Goal: Task Accomplishment & Management: Complete application form

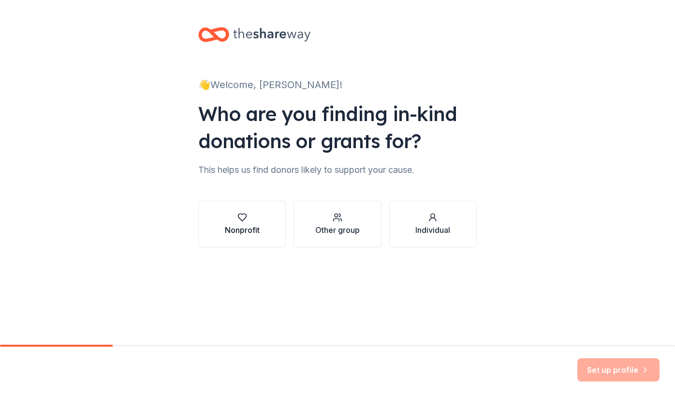
click at [257, 224] on div "Nonprofit" at bounding box center [242, 230] width 35 height 12
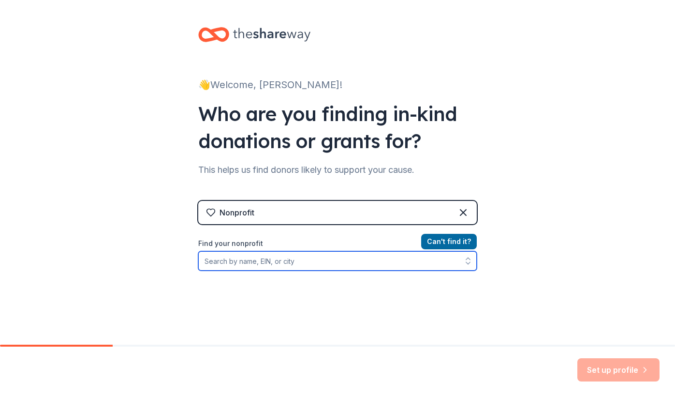
click at [375, 266] on input "Find your nonprofit" at bounding box center [337, 260] width 279 height 19
click at [319, 258] on input "Find your nonprofit" at bounding box center [337, 260] width 279 height 19
paste input "43-1928616"
type input "43-1928616"
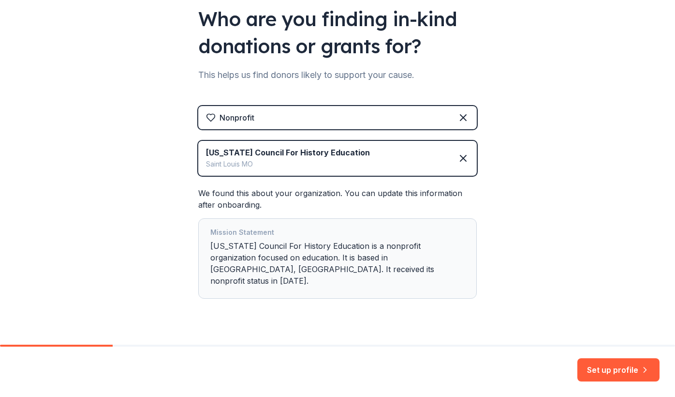
scroll to position [103, 0]
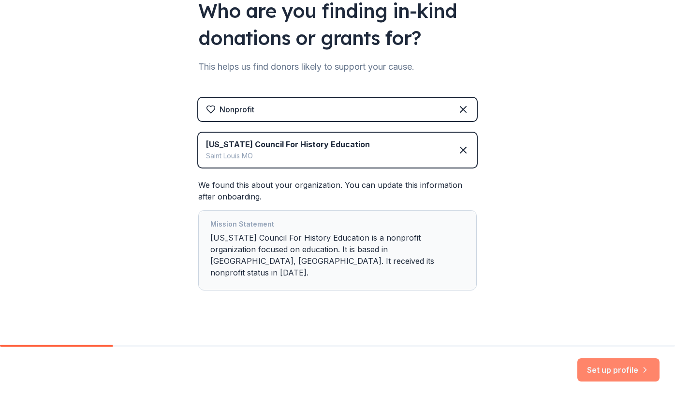
click at [631, 368] on button "Set up profile" at bounding box center [618, 369] width 82 height 23
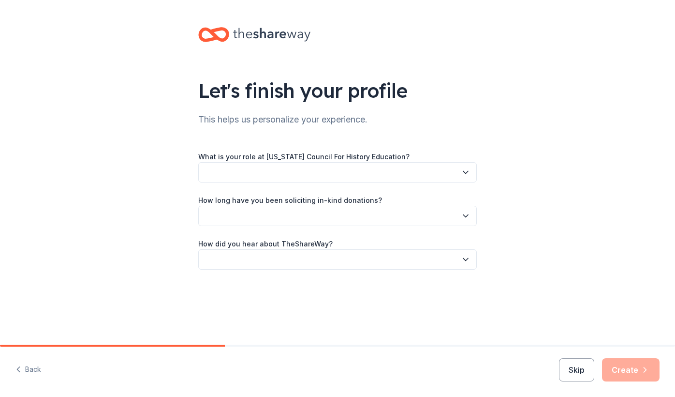
click at [376, 174] on button "button" at bounding box center [337, 172] width 279 height 20
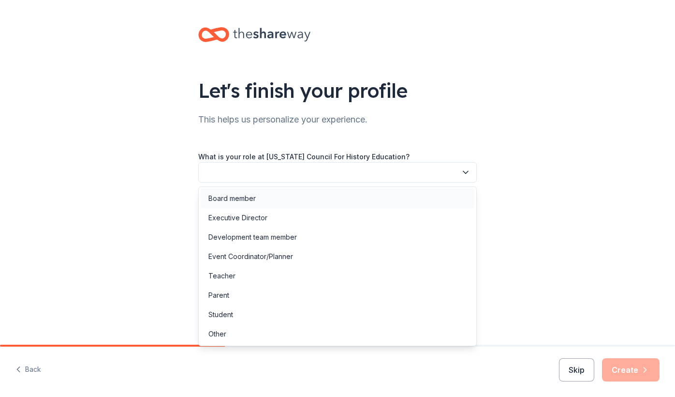
click at [365, 193] on div "Board member" at bounding box center [338, 198] width 274 height 19
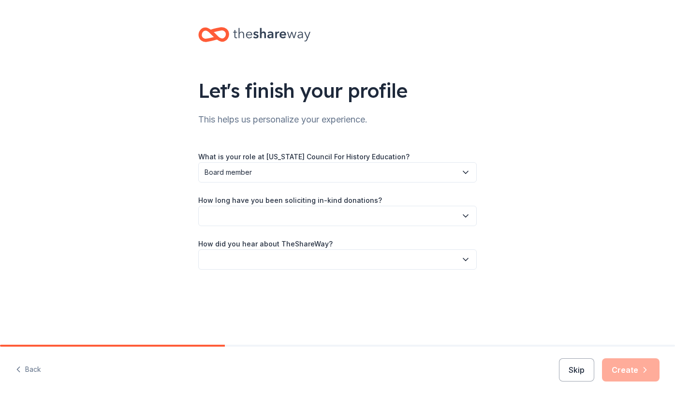
click at [361, 217] on button "button" at bounding box center [337, 216] width 279 height 20
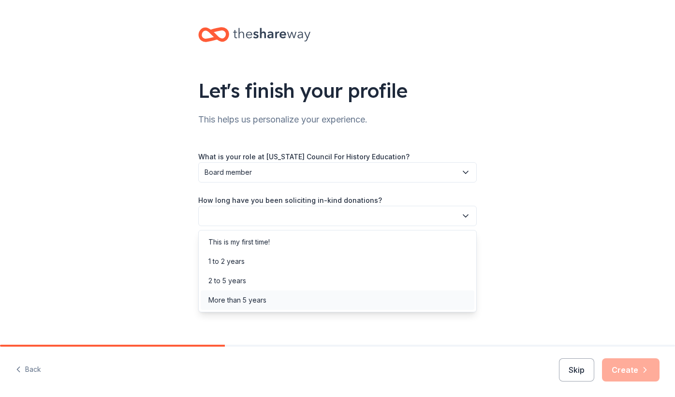
click at [321, 295] on div "More than 5 years" at bounding box center [338, 299] width 274 height 19
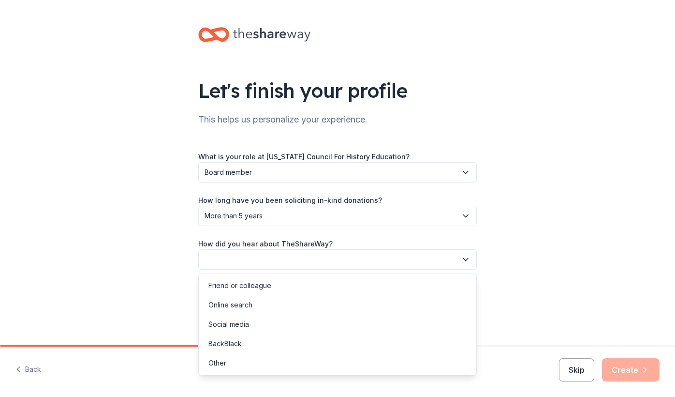
click at [308, 258] on button "button" at bounding box center [337, 259] width 279 height 20
click at [285, 305] on div "Online search" at bounding box center [338, 304] width 274 height 19
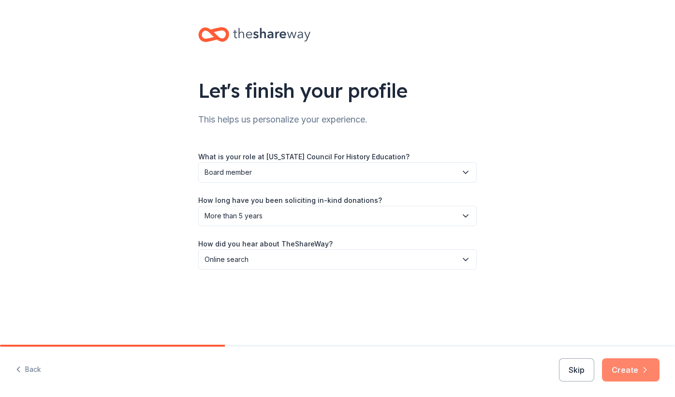
click at [645, 368] on icon "button" at bounding box center [645, 369] width 2 height 5
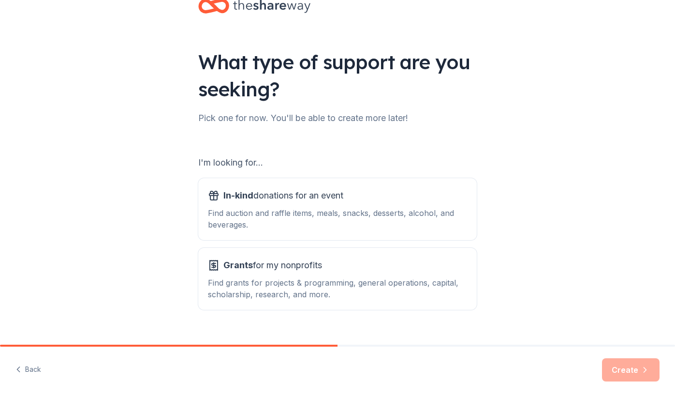
scroll to position [46, 0]
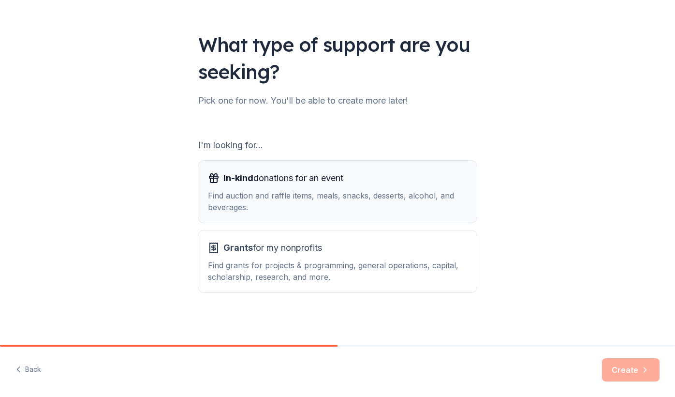
click at [298, 194] on div "Find auction and raffle items, meals, snacks, desserts, alcohol, and beverages." at bounding box center [337, 201] width 259 height 23
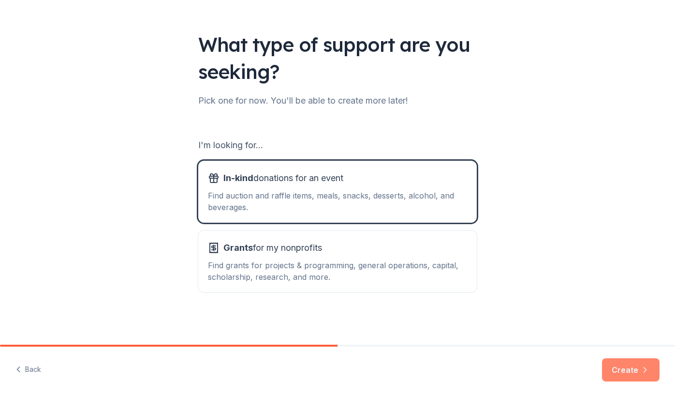
click at [637, 369] on button "Create" at bounding box center [631, 369] width 58 height 23
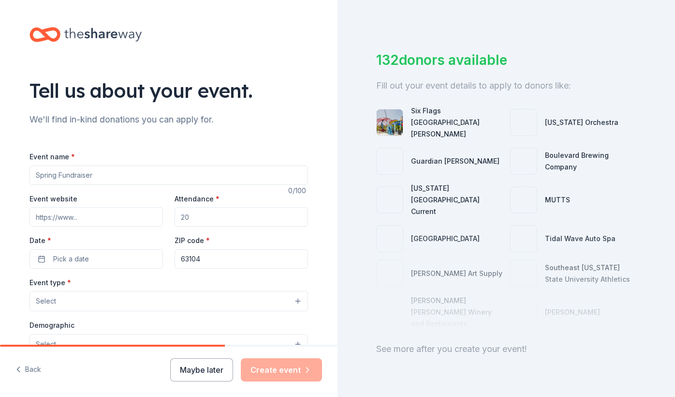
scroll to position [33, 0]
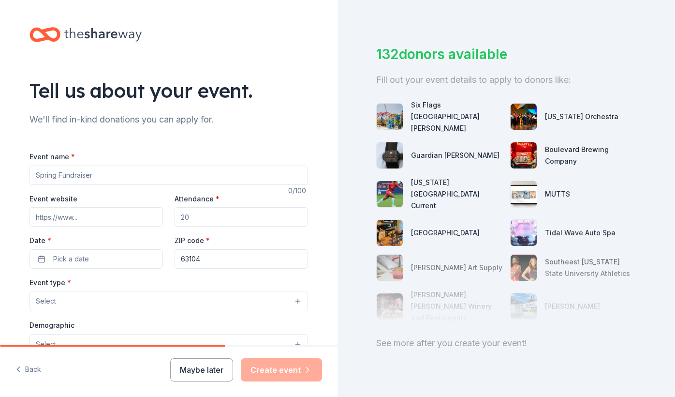
click at [96, 142] on div "Event name * 0 /100 Event website Attendance * Date * Pick a date ZIP code * 63…" at bounding box center [168, 366] width 279 height 462
click at [70, 177] on input "Event name *" at bounding box center [168, 174] width 279 height 19
type input "20th Annual Best Practices Conference"
click at [36, 220] on input "Event website" at bounding box center [95, 216] width 133 height 19
paste input "[URL][DOMAIN_NAME]"
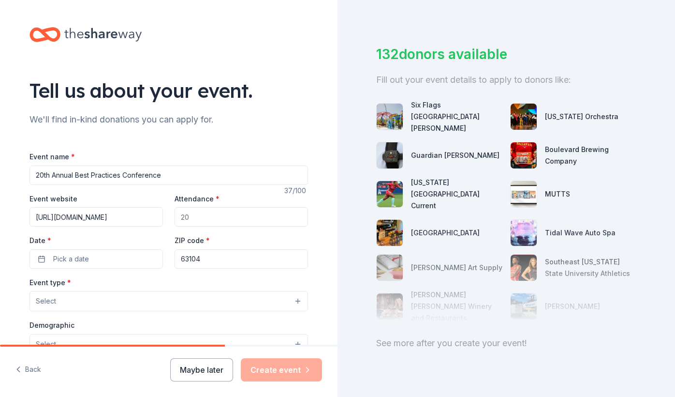
type input "[URL][DOMAIN_NAME]"
click at [227, 221] on input "Attendance *" at bounding box center [241, 216] width 133 height 19
drag, startPoint x: 227, startPoint y: 220, endPoint x: 179, endPoint y: 219, distance: 47.9
click at [178, 219] on input "Attendance *" at bounding box center [241, 216] width 133 height 19
click at [95, 259] on button "Pick a date" at bounding box center [95, 258] width 133 height 19
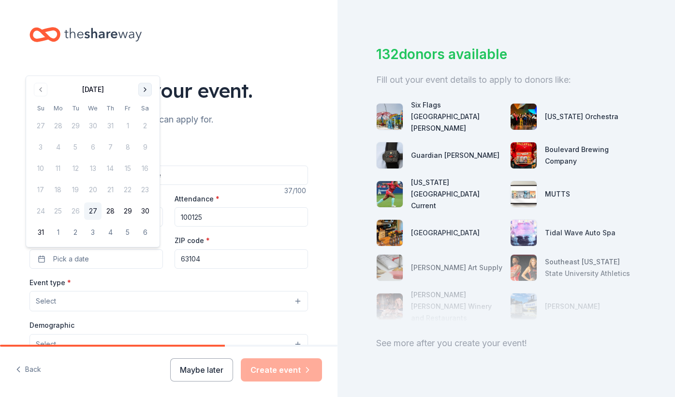
click at [148, 89] on button "Go to next month" at bounding box center [145, 90] width 14 height 14
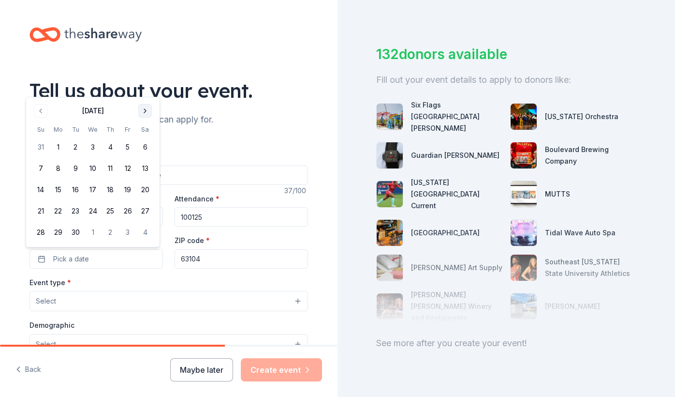
click at [144, 109] on button "Go to next month" at bounding box center [145, 111] width 14 height 14
click at [78, 168] on button "7" at bounding box center [75, 168] width 17 height 17
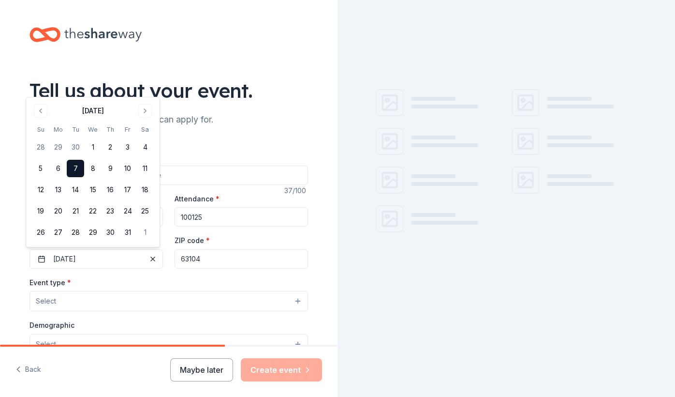
scroll to position [0, 0]
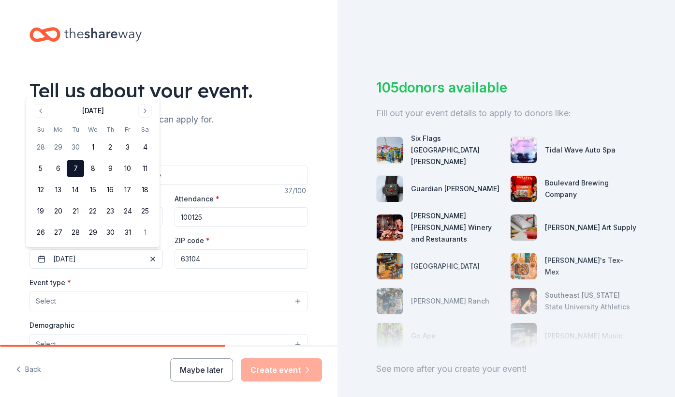
click at [190, 218] on input "100125" at bounding box center [241, 216] width 133 height 19
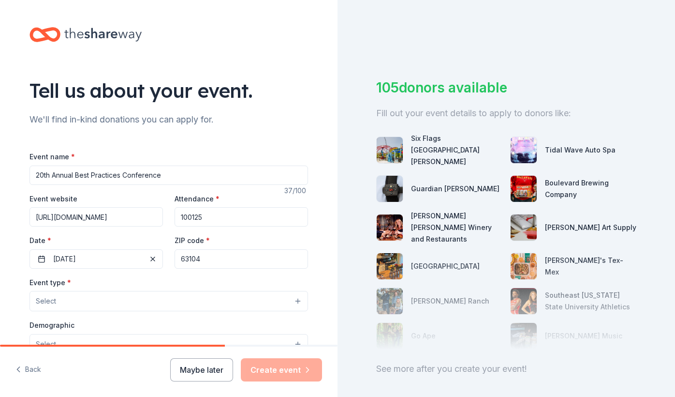
drag, startPoint x: 188, startPoint y: 216, endPoint x: 198, endPoint y: 216, distance: 9.7
click at [198, 217] on input "100125" at bounding box center [241, 216] width 133 height 19
type input "120"
click at [170, 278] on div "Event type * Select" at bounding box center [168, 293] width 279 height 35
click at [209, 257] on input "63104" at bounding box center [241, 258] width 133 height 19
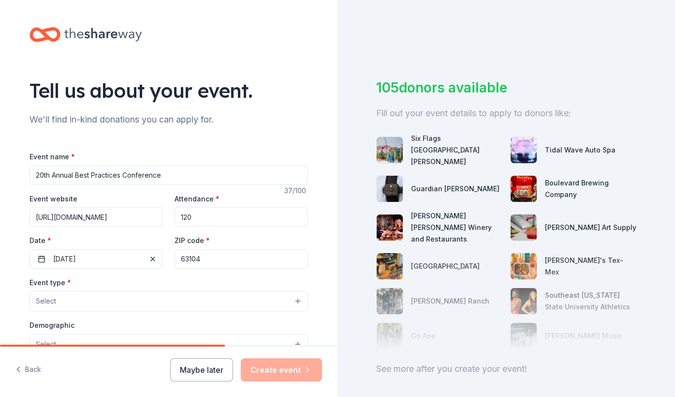
drag, startPoint x: 217, startPoint y: 263, endPoint x: 183, endPoint y: 260, distance: 34.0
click at [182, 260] on input "63104" at bounding box center [241, 258] width 133 height 19
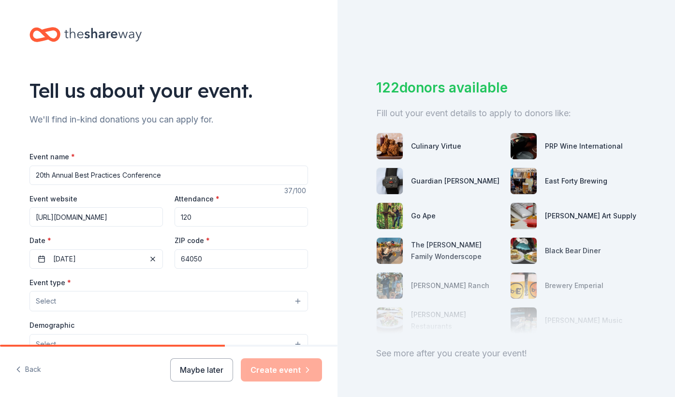
type input "64050"
click at [129, 301] on button "Select" at bounding box center [168, 301] width 279 height 20
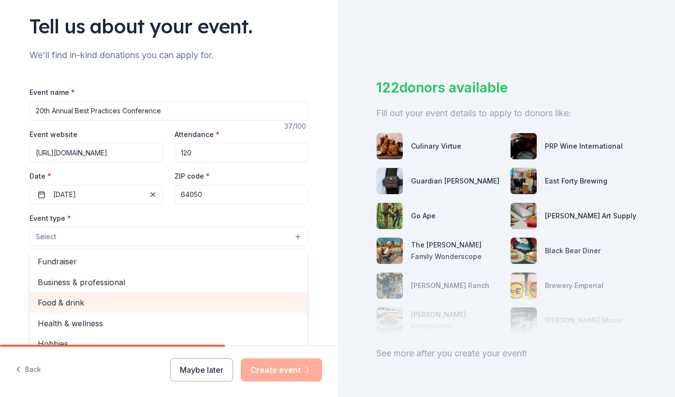
scroll to position [2, 0]
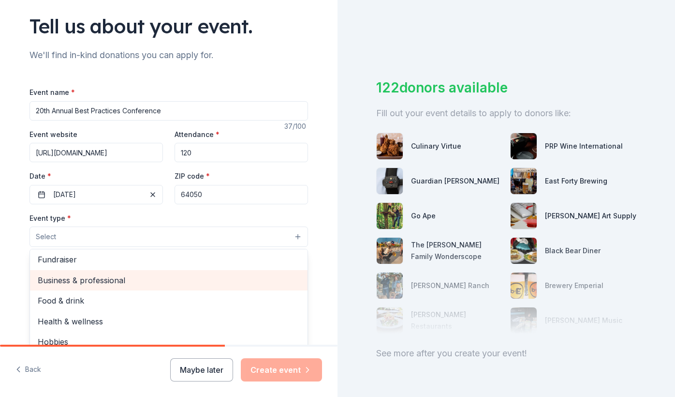
click at [107, 286] on span "Business & professional" at bounding box center [169, 280] width 262 height 13
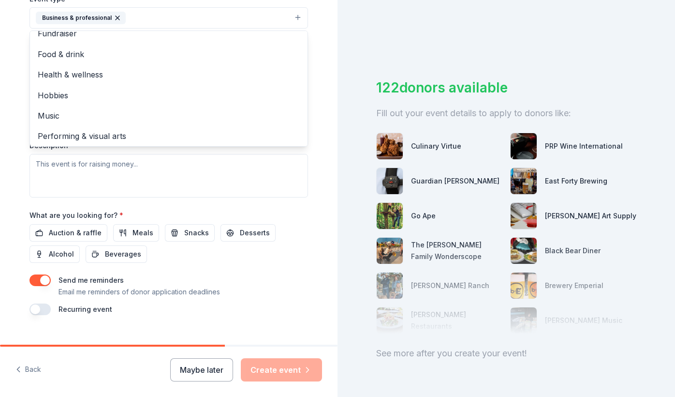
scroll to position [283, 0]
click at [175, 186] on div "Event type * Business & professional Fundraiser Food & drink Health & wellness …" at bounding box center [168, 95] width 279 height 205
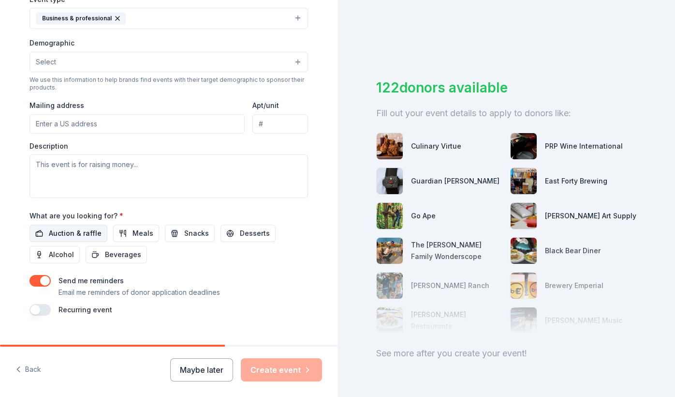
click at [85, 235] on span "Auction & raffle" at bounding box center [75, 233] width 53 height 12
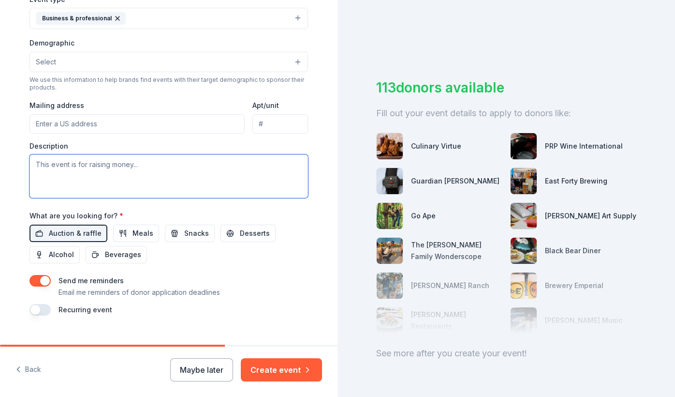
click at [61, 176] on textarea at bounding box center [168, 176] width 279 height 44
paste textarea "The MOCHE conference draws approximately 120 history and social studies teacher…"
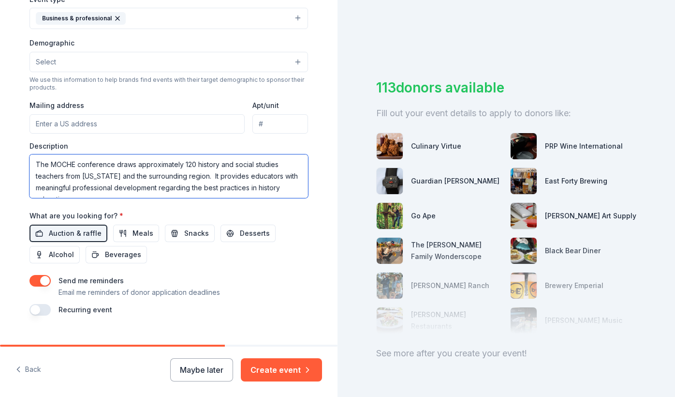
scroll to position [6, 0]
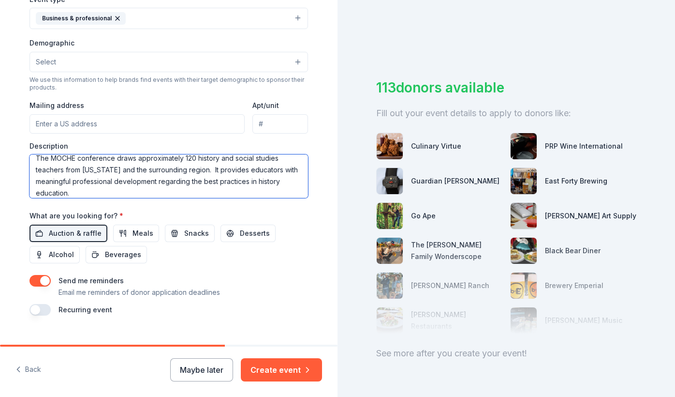
click at [78, 195] on textarea "The MOCHE conference draws approximately 120 history and social studies teacher…" at bounding box center [168, 176] width 279 height 44
paste textarea "Door prizes are distributed during lunch and are deeply valued by the participa…"
click at [70, 183] on textarea "The MOCHE conference draws approximately 120 history and social studies teacher…" at bounding box center [168, 176] width 279 height 44
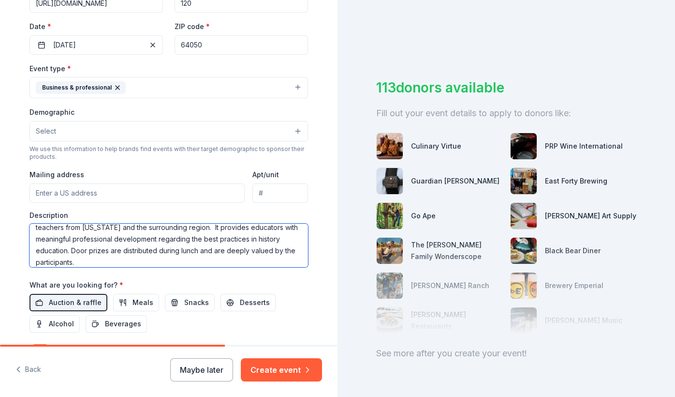
scroll to position [209, 0]
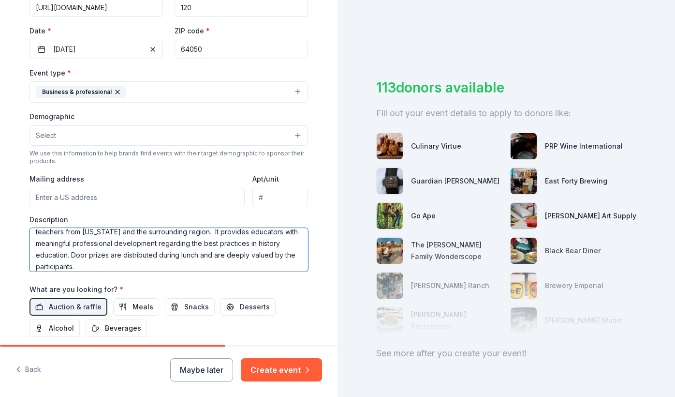
type textarea "The MOCHE conference draws approximately 120 history and social studies teacher…"
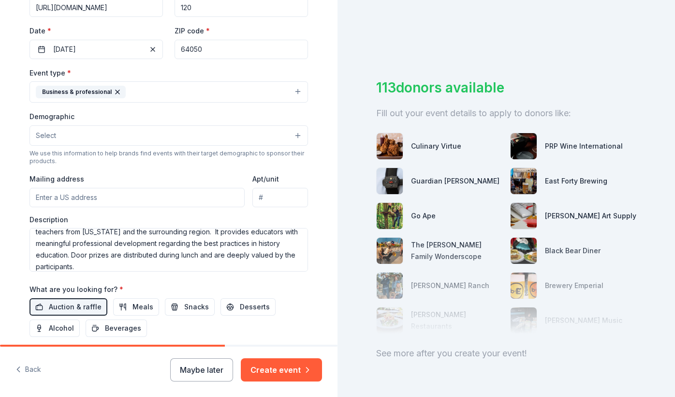
click at [103, 135] on button "Select" at bounding box center [168, 135] width 279 height 20
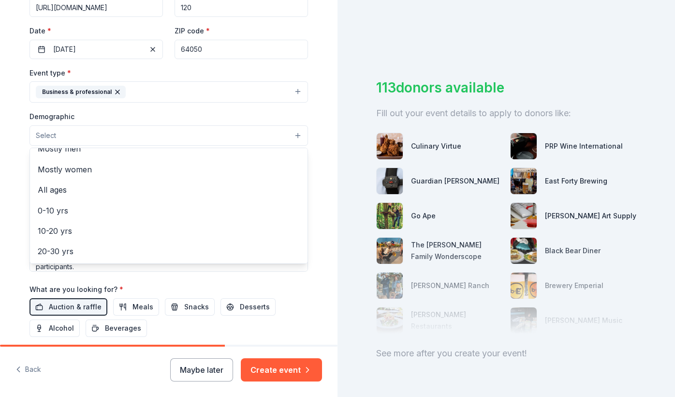
scroll to position [31, 0]
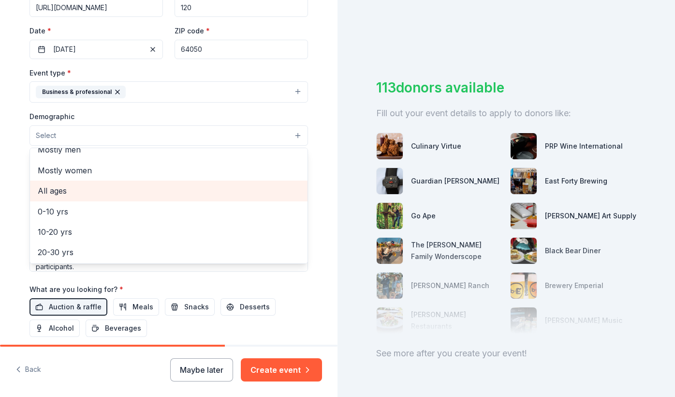
click at [60, 192] on span "All ages" at bounding box center [169, 190] width 262 height 13
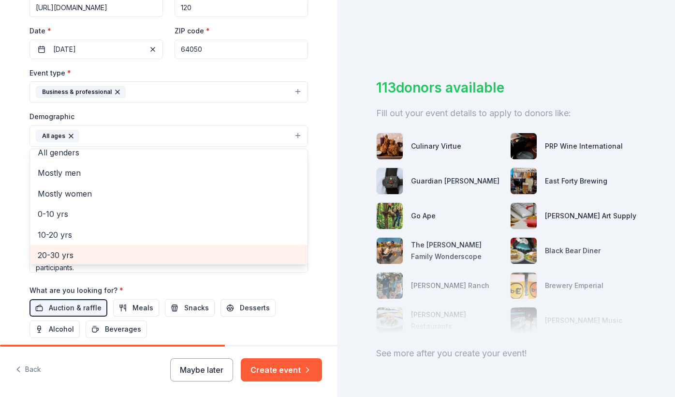
scroll to position [0, 0]
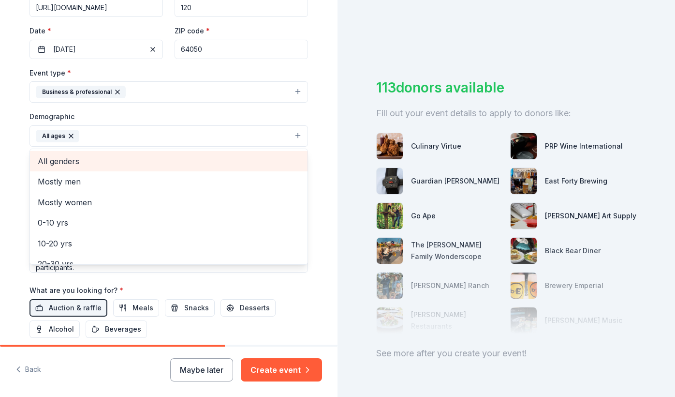
click at [66, 163] on span "All genders" at bounding box center [169, 161] width 262 height 13
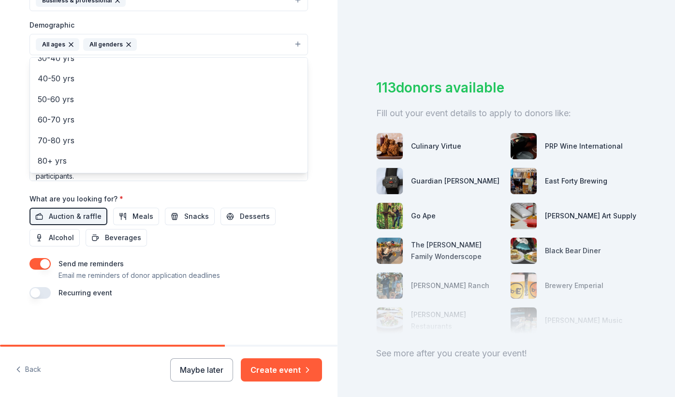
scroll to position [301, 0]
click at [229, 266] on div "Event name * 20th Annual Best Practices Conference 37 /100 Event website https:…" at bounding box center [168, 73] width 279 height 449
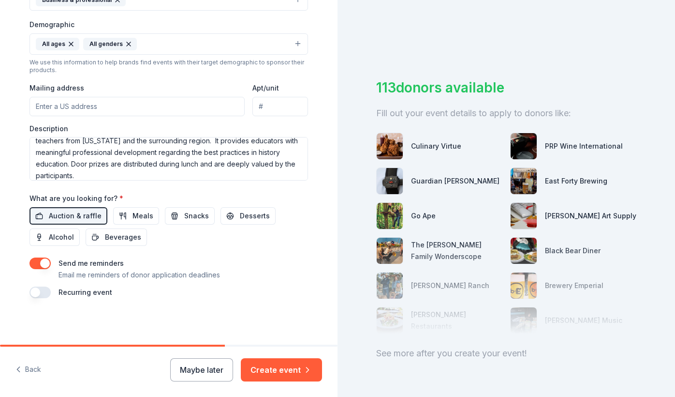
click at [81, 105] on input "Mailing address" at bounding box center [136, 106] width 215 height 19
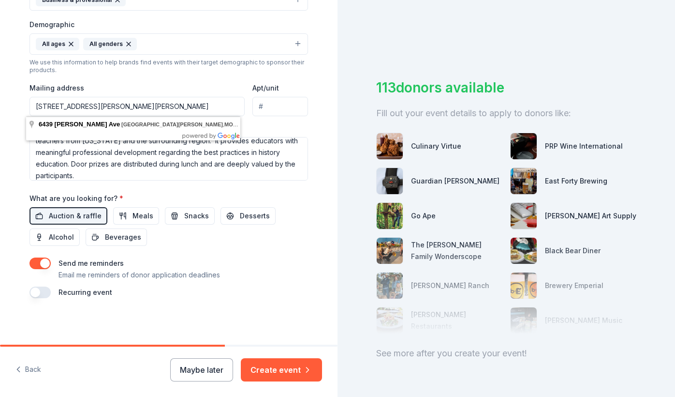
type input "6439 Lloyd Ave, St. Louis, MO 63139"
click at [192, 83] on div "Mailing address 6439 Lloyd Ave, St. Louis, MO 63139" at bounding box center [136, 99] width 215 height 34
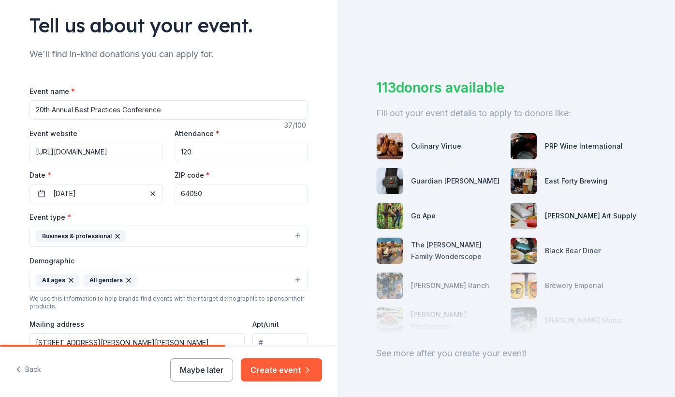
scroll to position [61, 0]
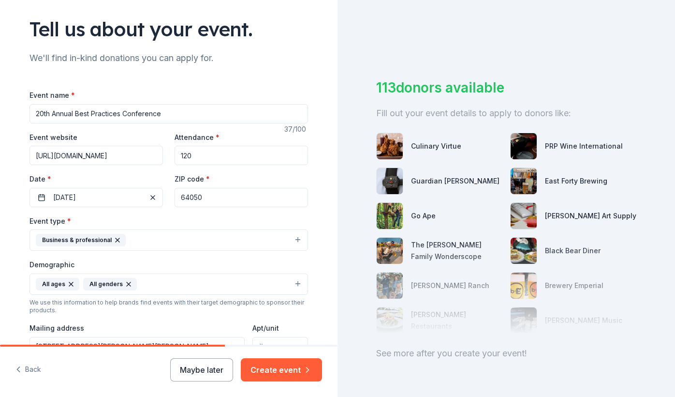
click at [33, 113] on input "20th Annual Best Practices Conference" at bounding box center [168, 113] width 279 height 19
type input "MOCHE'S 20th Annual Best Practices Conference"
click at [15, 235] on div "Tell us about your event. We'll find in-kind donations you can apply for. Event…" at bounding box center [168, 262] width 309 height 646
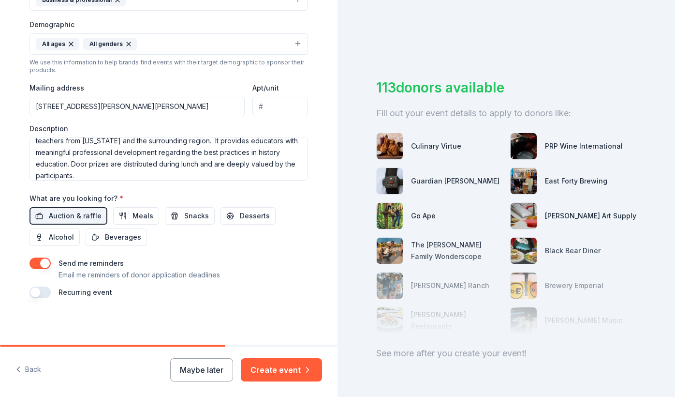
scroll to position [299, 0]
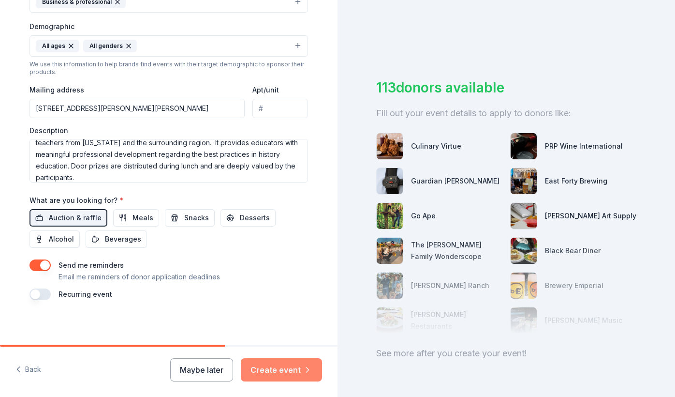
click at [269, 368] on button "Create event" at bounding box center [281, 369] width 81 height 23
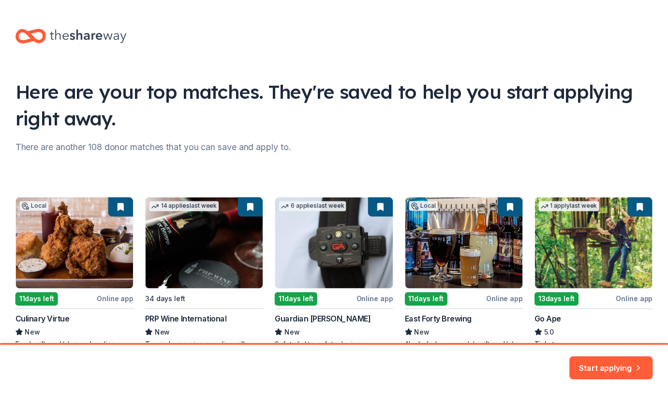
scroll to position [62, 0]
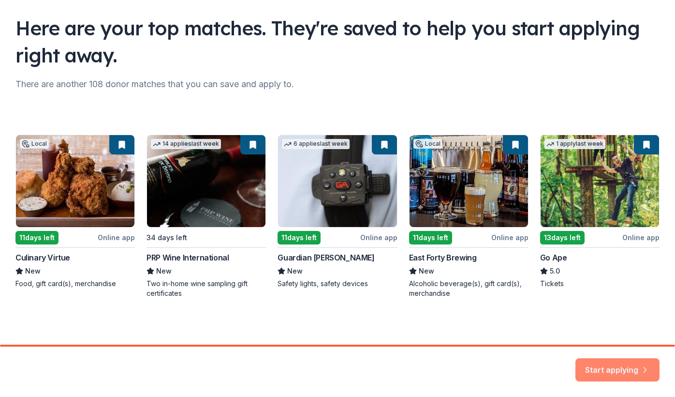
click at [611, 367] on button "Start applying" at bounding box center [617, 363] width 84 height 23
click at [611, 367] on div "Start applying" at bounding box center [617, 369] width 84 height 23
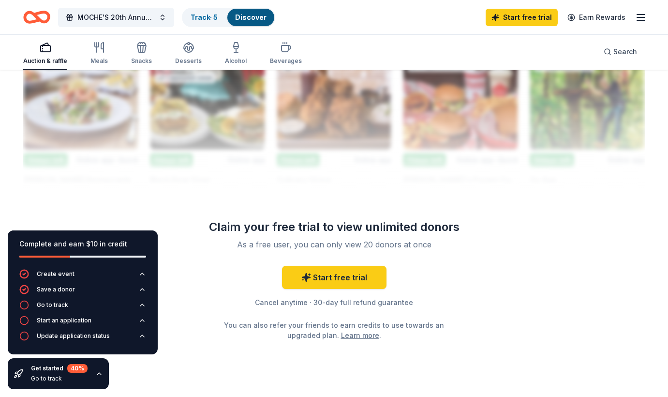
scroll to position [881, 0]
click at [230, 292] on div "Start free trial Cancel anytime · 30-day full refund guarantee You can also ref…" at bounding box center [334, 303] width 279 height 74
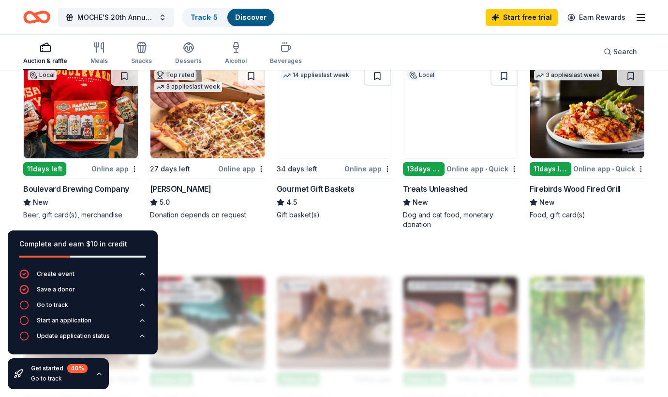
scroll to position [604, 0]
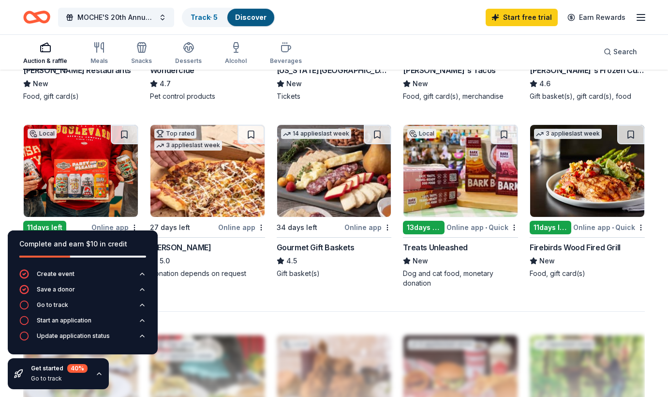
click at [188, 296] on div "174 results in Independence, MO Application deadlines 0 this month 172 in Septe…" at bounding box center [333, 66] width 621 height 1103
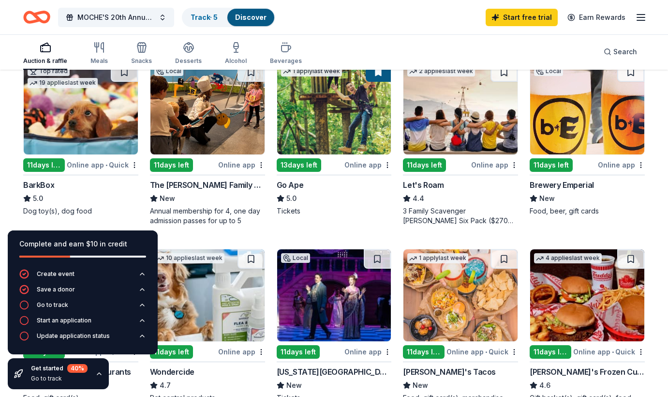
scroll to position [301, 0]
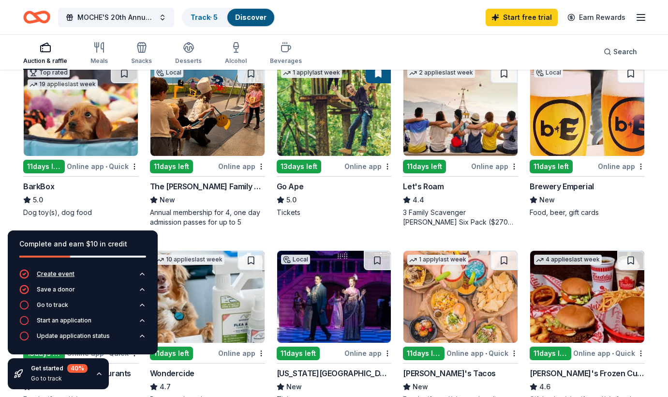
click at [103, 275] on button "Create event" at bounding box center [82, 276] width 127 height 15
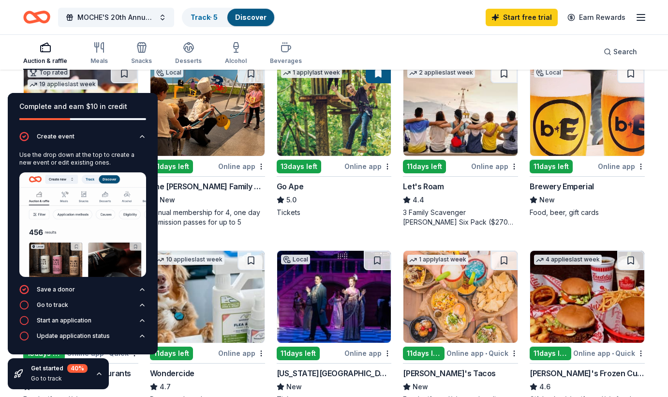
click at [190, 239] on div "Local 11 days left Online app Culinary Virtue New Food, gift card(s), merchandi…" at bounding box center [333, 234] width 621 height 714
click at [10, 85] on div "Complete and earn $10 in credit Create event Use the drop down at the top to cr…" at bounding box center [82, 240] width 165 height 311
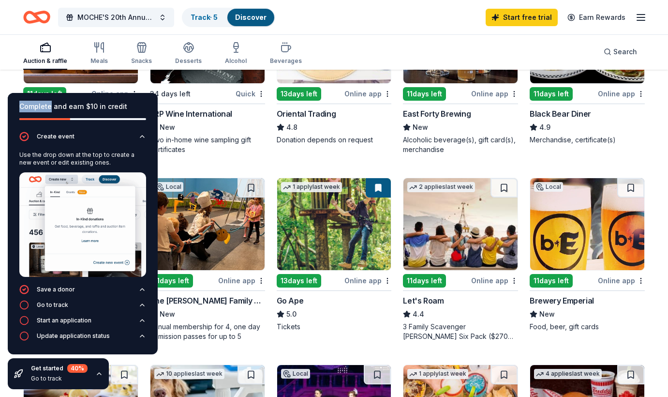
scroll to position [185, 0]
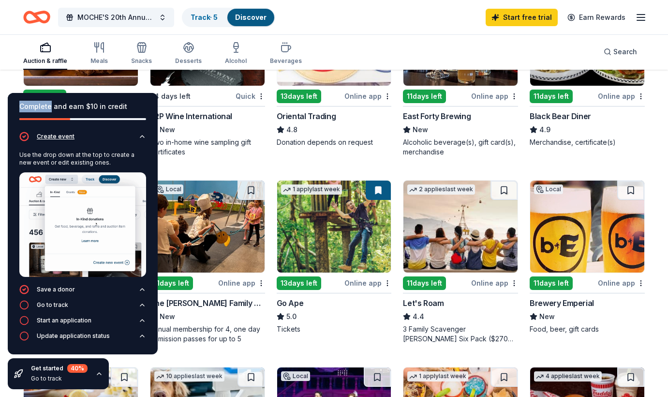
click at [143, 139] on icon "button" at bounding box center [142, 137] width 8 height 8
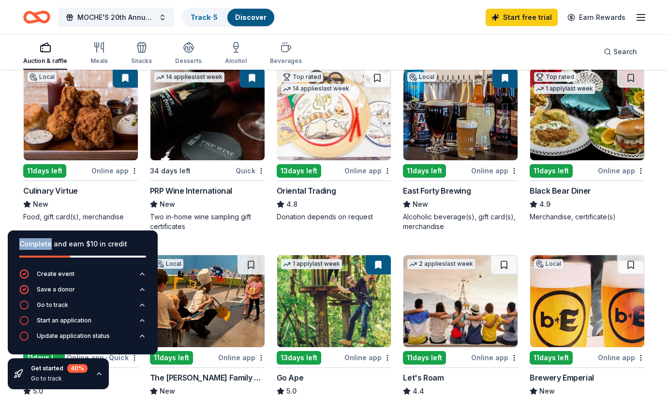
scroll to position [109, 0]
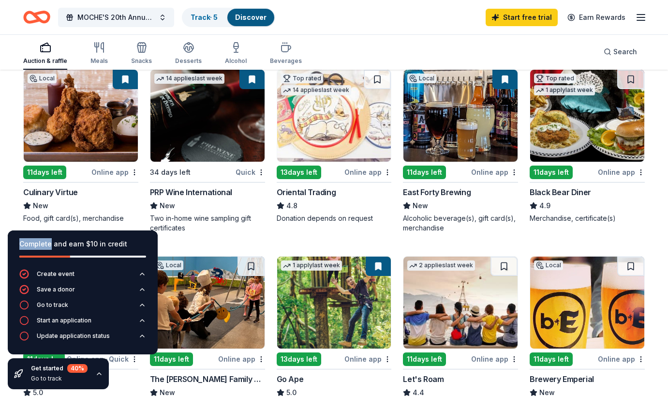
click at [118, 175] on div "Online app" at bounding box center [114, 172] width 47 height 12
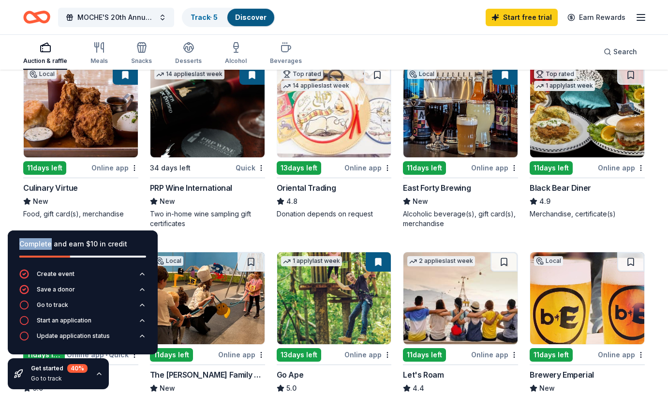
scroll to position [111, 0]
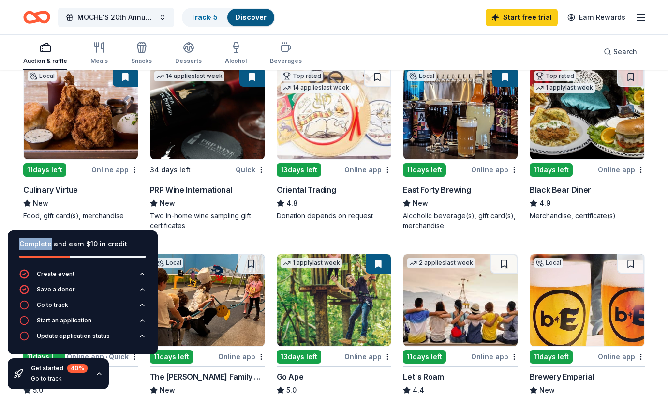
click at [433, 189] on div "East Forty Brewing" at bounding box center [437, 190] width 68 height 12
click at [486, 170] on div "Online app" at bounding box center [494, 169] width 47 height 12
click at [624, 169] on div "Online app" at bounding box center [621, 169] width 47 height 12
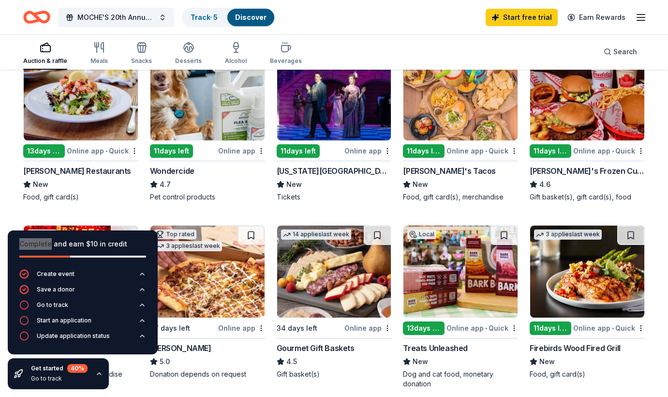
scroll to position [505, 0]
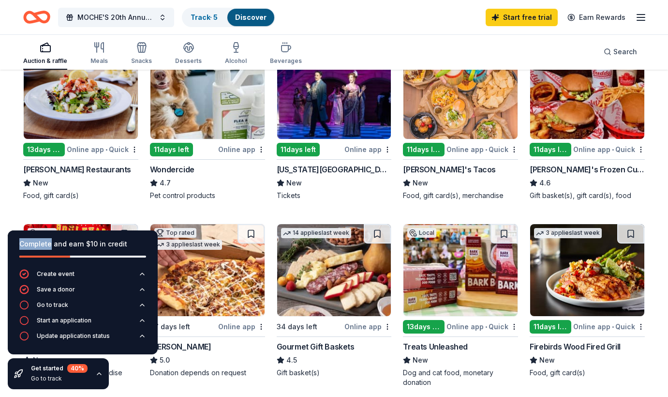
click at [112, 147] on div "Online app • Quick" at bounding box center [103, 149] width 72 height 12
click at [358, 148] on div "Online app" at bounding box center [367, 149] width 47 height 12
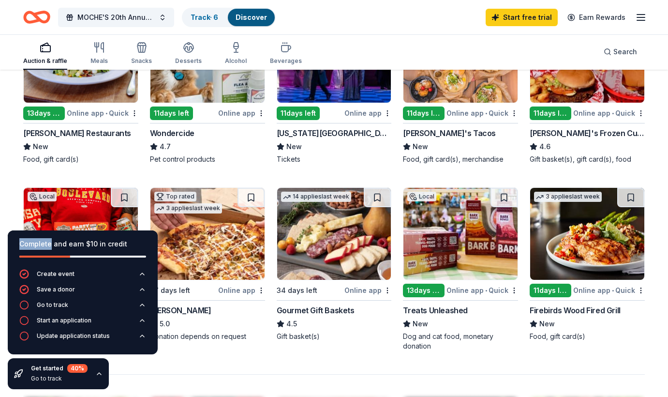
scroll to position [542, 0]
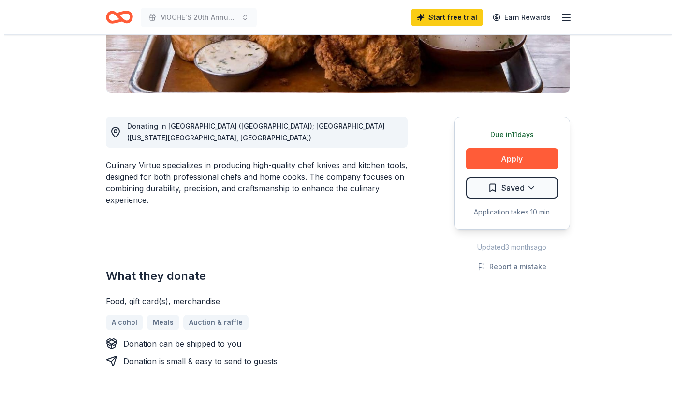
scroll to position [198, 0]
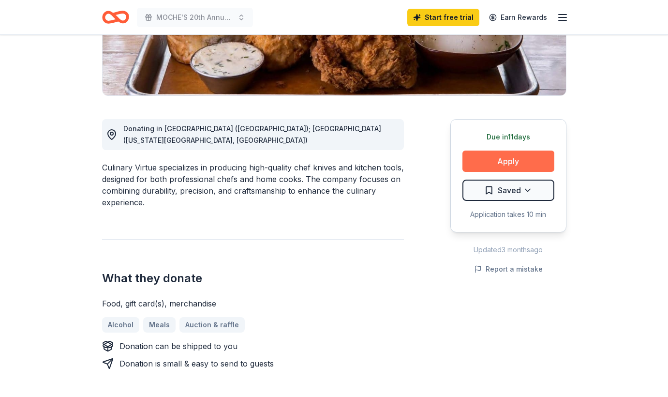
click at [506, 162] on button "Apply" at bounding box center [508, 160] width 92 height 21
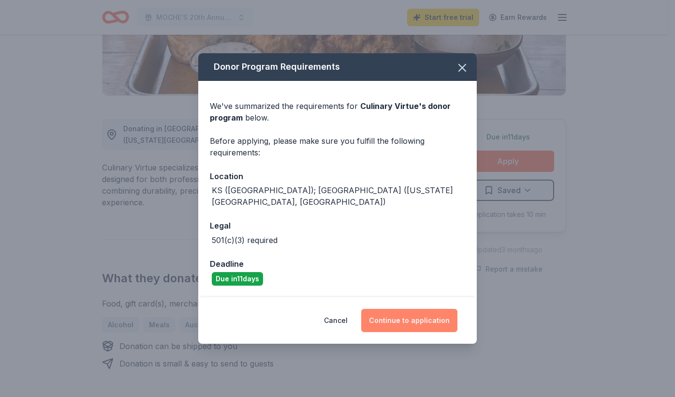
click at [407, 312] on button "Continue to application" at bounding box center [409, 320] width 96 height 23
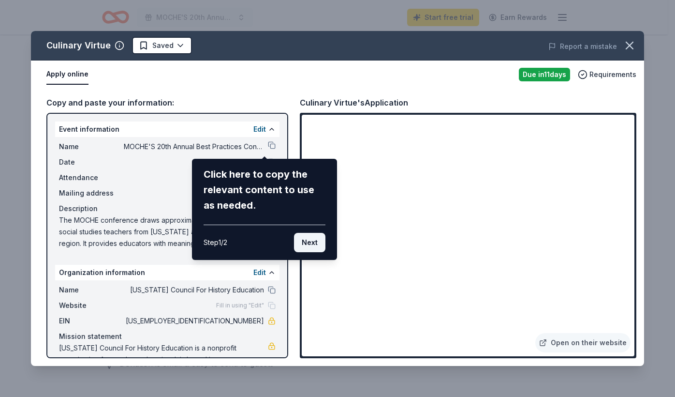
click at [308, 243] on button "Next" at bounding box center [309, 242] width 31 height 19
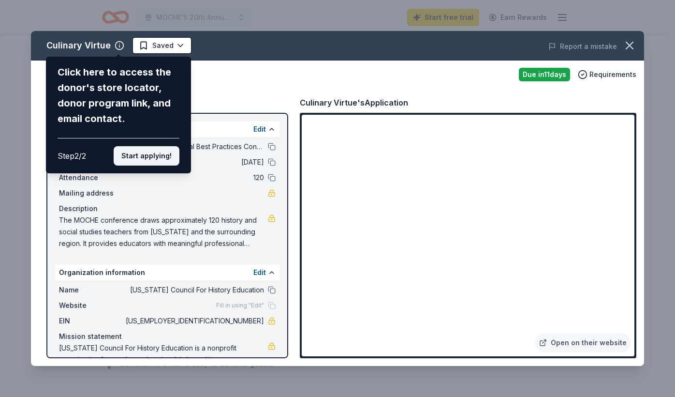
click at [156, 161] on button "Start applying!" at bounding box center [147, 155] width 66 height 19
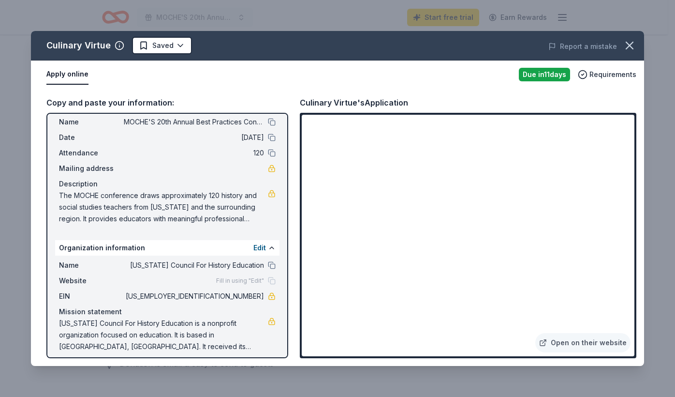
scroll to position [31, 0]
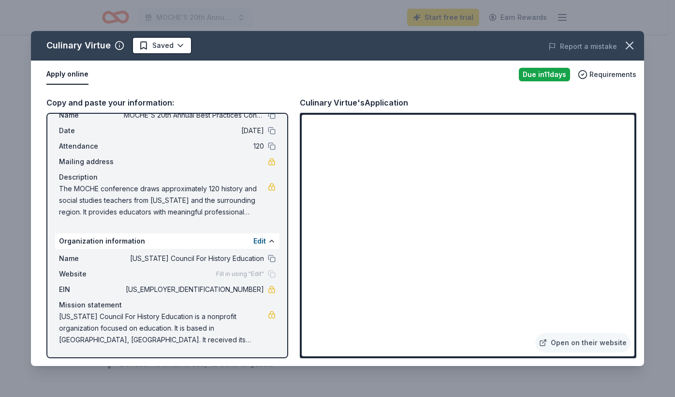
click at [170, 279] on div "Website Fill in using "Edit"" at bounding box center [167, 274] width 217 height 12
click at [268, 242] on button at bounding box center [272, 241] width 8 height 8
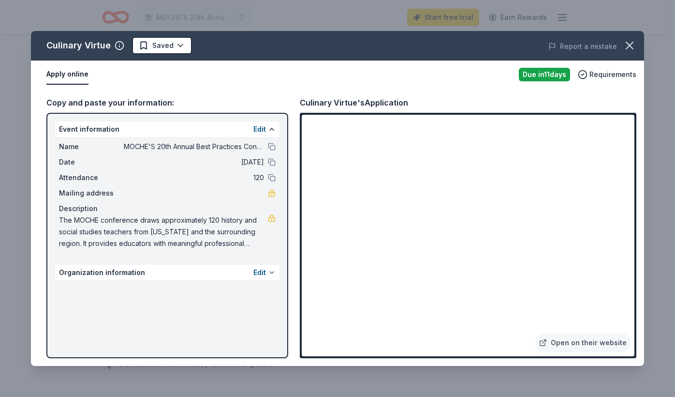
scroll to position [0, 0]
click at [261, 273] on button "Edit" at bounding box center [259, 272] width 13 height 12
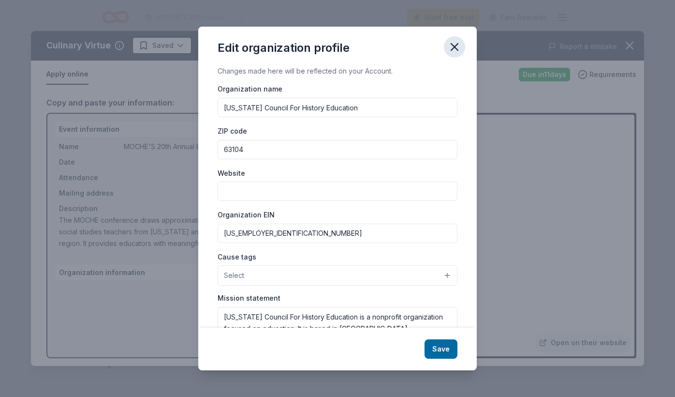
click at [456, 47] on icon "button" at bounding box center [455, 47] width 14 height 14
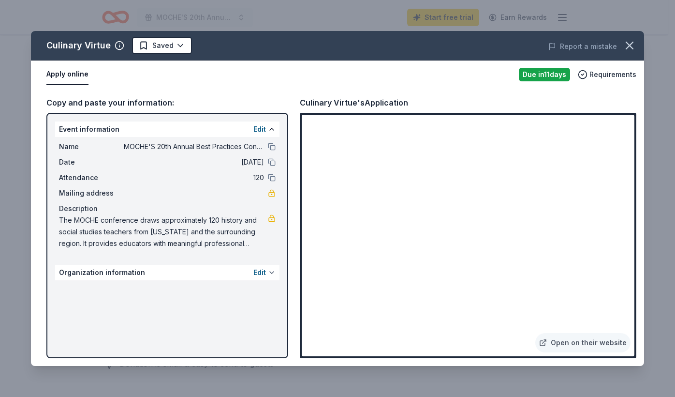
click at [268, 273] on button at bounding box center [272, 272] width 8 height 8
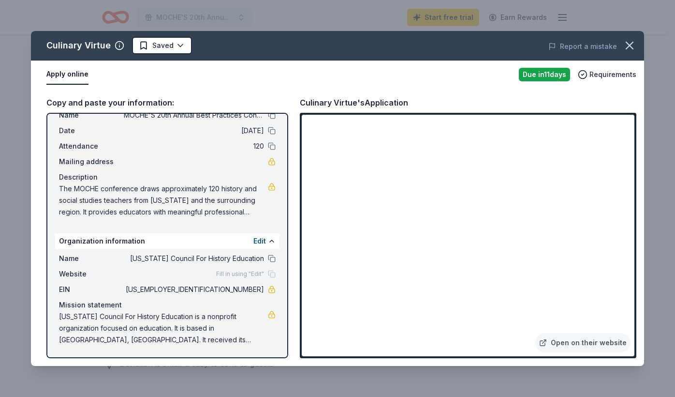
scroll to position [30, 0]
click at [265, 275] on div "Fill in using "Edit"" at bounding box center [245, 275] width 59 height 8
click at [253, 240] on button "Edit" at bounding box center [259, 242] width 13 height 12
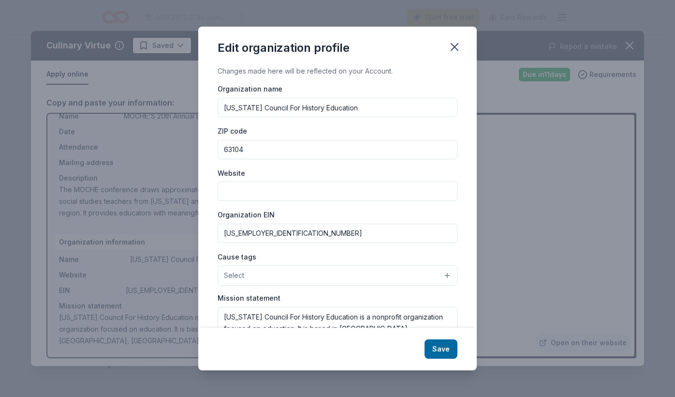
click at [296, 190] on input "Website" at bounding box center [338, 190] width 240 height 19
paste input "[URL][DOMAIN_NAME]"
type input "[URL][DOMAIN_NAME]"
click at [437, 352] on button "Save" at bounding box center [441, 348] width 33 height 19
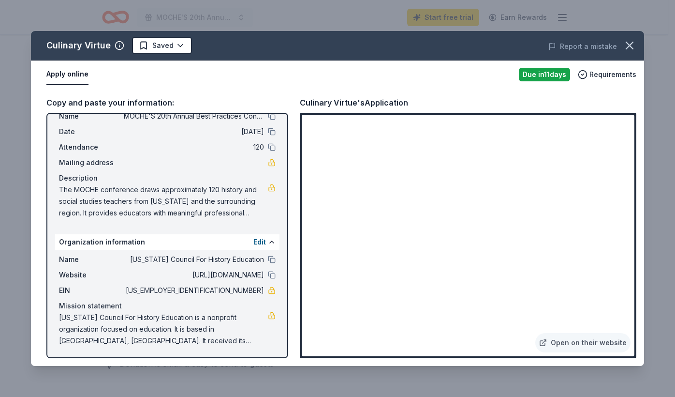
scroll to position [31, 0]
click at [217, 335] on span "[US_STATE] Council For History Education is a nonprofit organization focused on…" at bounding box center [163, 327] width 209 height 35
click at [68, 75] on button "Apply online" at bounding box center [67, 74] width 42 height 20
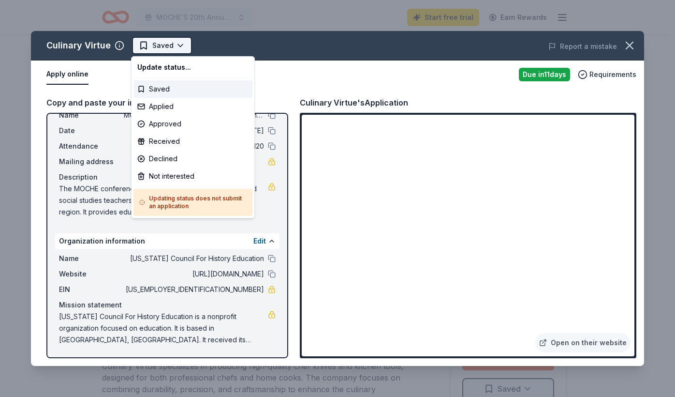
click at [167, 47] on html "MOCHE'S 20th Annual Best Practices Conference Start free trial Earn Rewards Due…" at bounding box center [337, 198] width 675 height 397
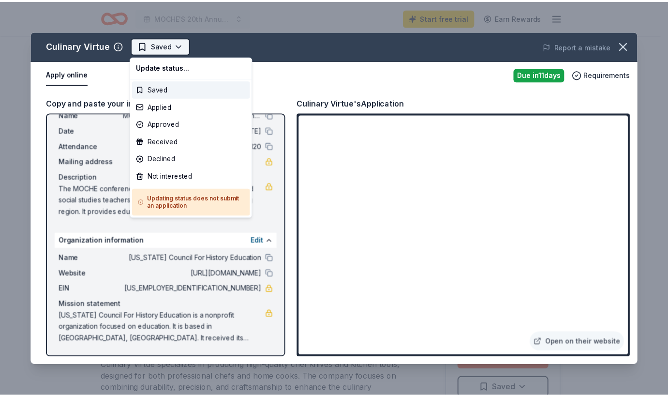
scroll to position [0, 0]
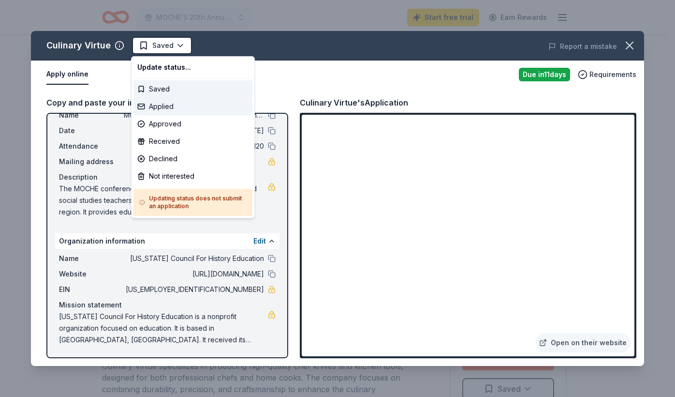
click at [162, 106] on div "Applied" at bounding box center [192, 106] width 119 height 17
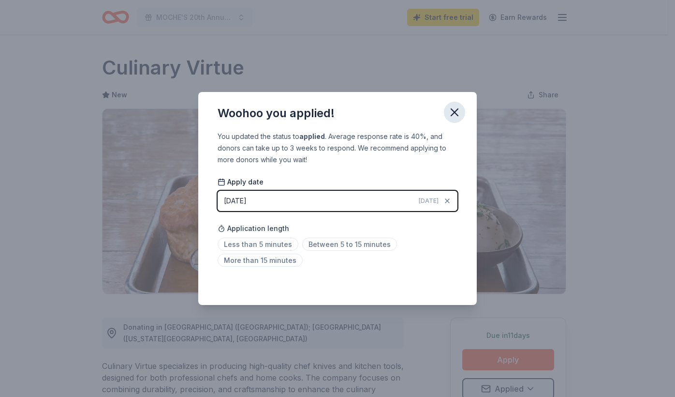
click at [453, 111] on icon "button" at bounding box center [454, 112] width 7 height 7
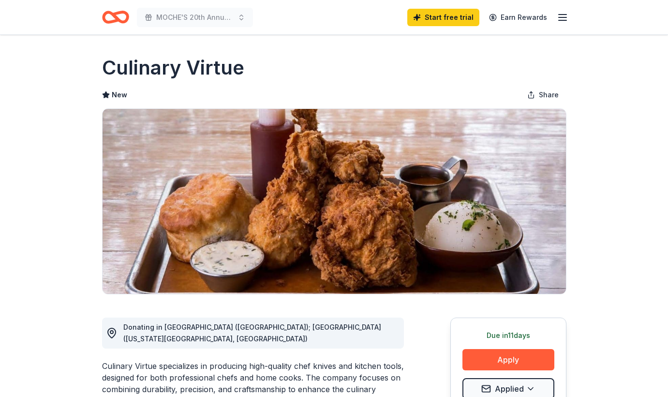
click at [105, 15] on icon "Home" at bounding box center [115, 17] width 27 height 23
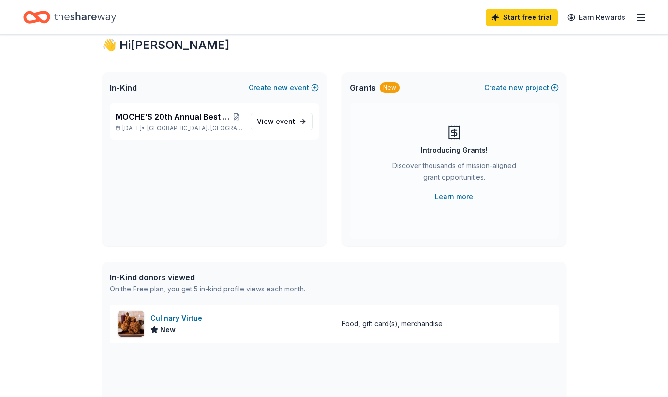
scroll to position [27, 0]
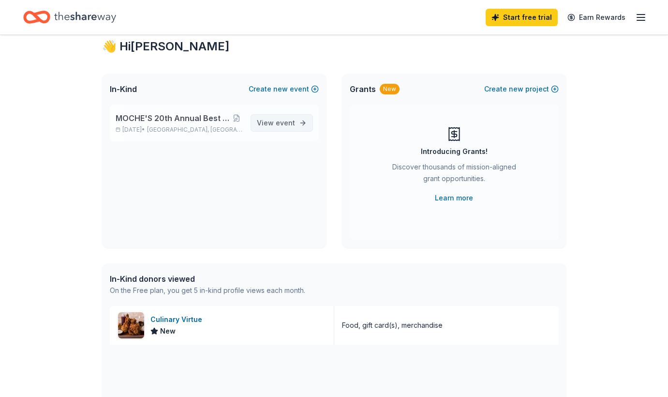
click at [277, 122] on span "event" at bounding box center [285, 122] width 19 height 8
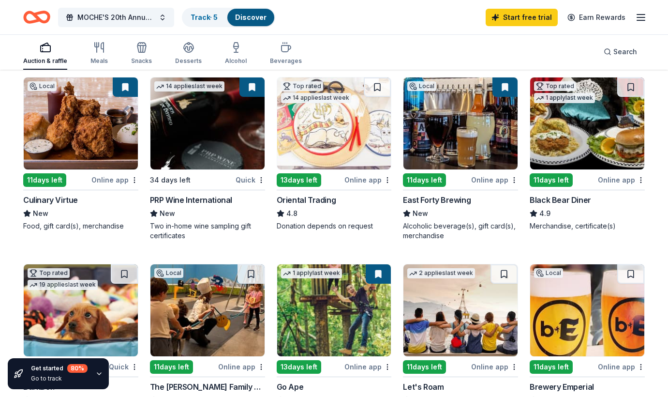
scroll to position [103, 0]
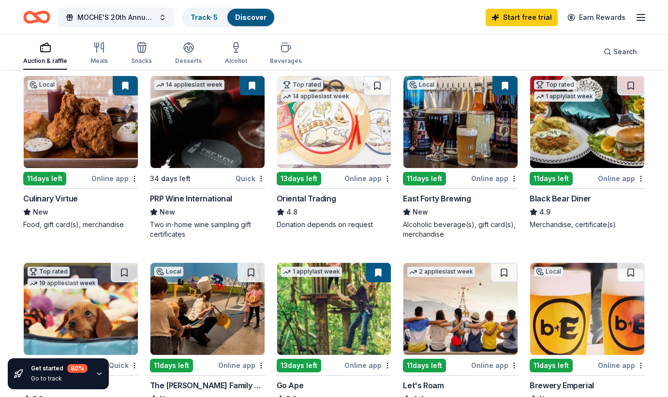
click at [196, 198] on div "PRP Wine International" at bounding box center [191, 198] width 82 height 12
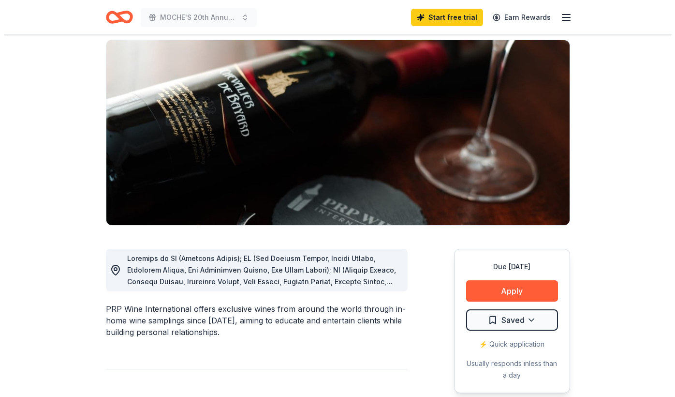
scroll to position [128, 0]
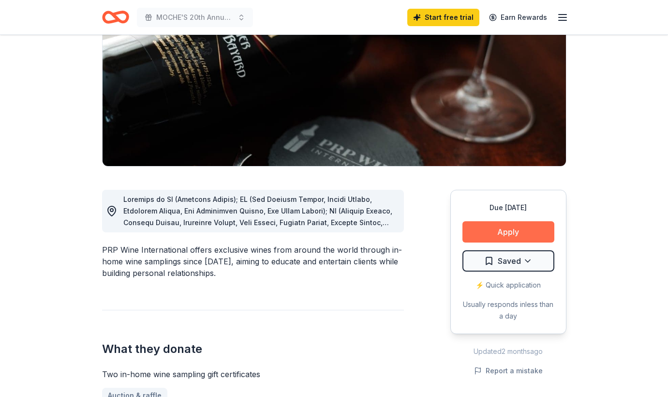
click at [501, 231] on button "Apply" at bounding box center [508, 231] width 92 height 21
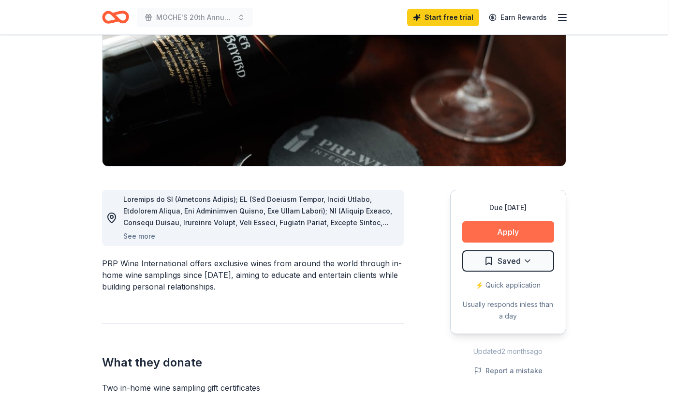
click at [501, 231] on div "Donor Program Requirements We've summarized the requirements for PRP Wine Inter…" at bounding box center [337, 198] width 675 height 397
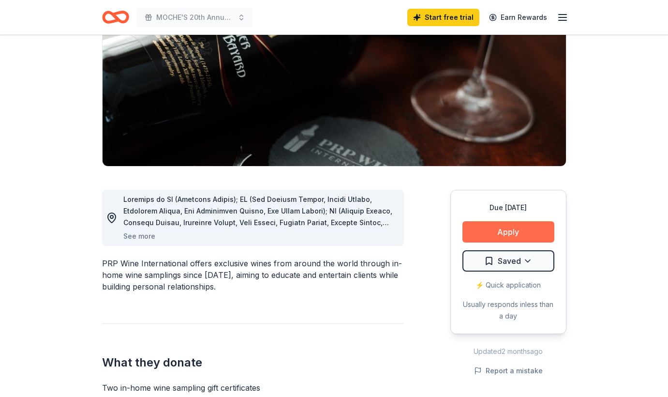
click at [501, 231] on button "Apply" at bounding box center [508, 231] width 92 height 21
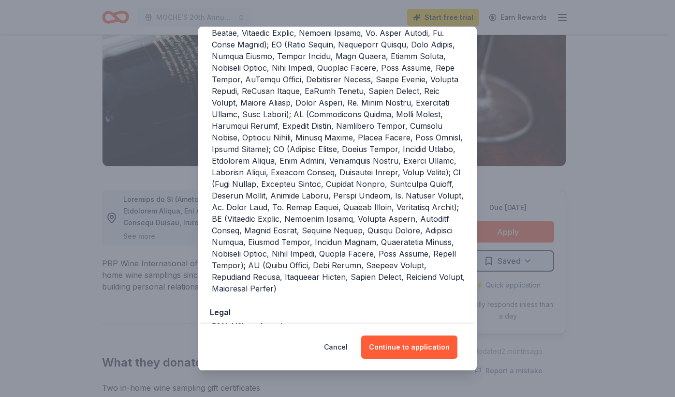
scroll to position [206, 0]
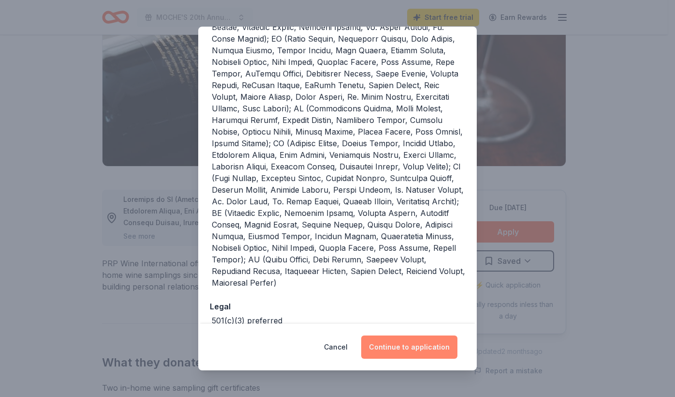
click at [398, 349] on button "Continue to application" at bounding box center [409, 346] width 96 height 23
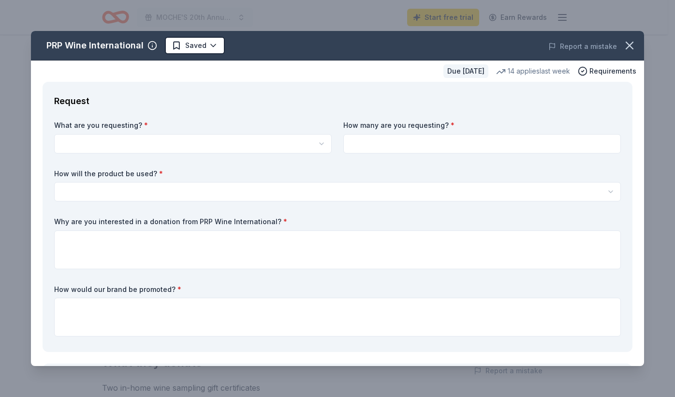
click at [180, 143] on html "MOCHE'S 20th Annual Best Practices Conference Start free trial Earn Rewards Due…" at bounding box center [337, 70] width 675 height 397
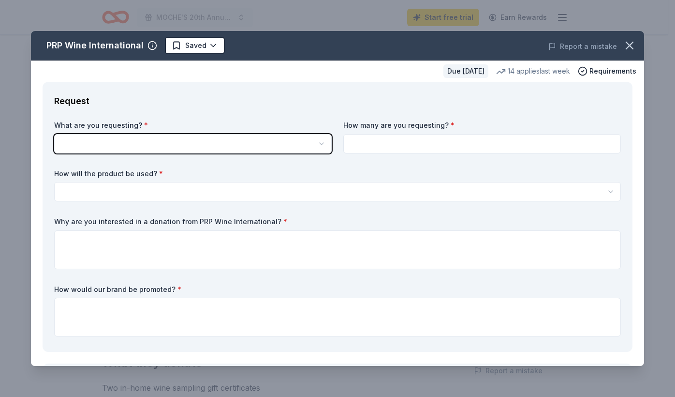
scroll to position [0, 0]
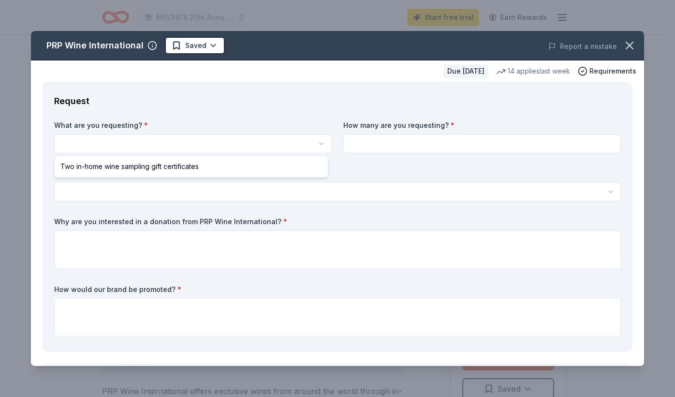
click at [315, 144] on html "MOCHE'S 20th Annual Best Practices Conference Start free trial Earn Rewards Due…" at bounding box center [337, 198] width 675 height 397
select select "Two in-home wine sampling gift certificates"
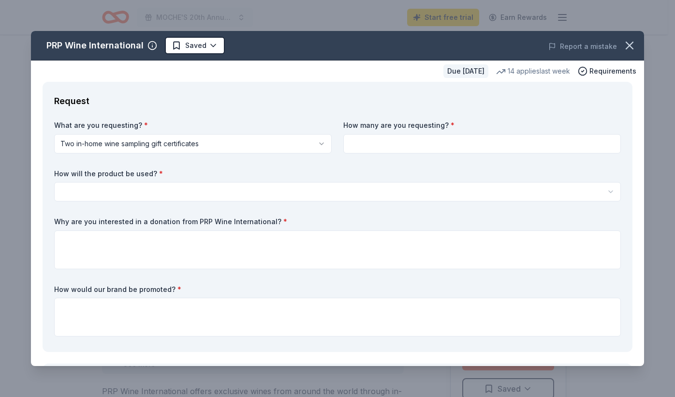
click at [371, 146] on input at bounding box center [482, 143] width 278 height 19
type input "1"
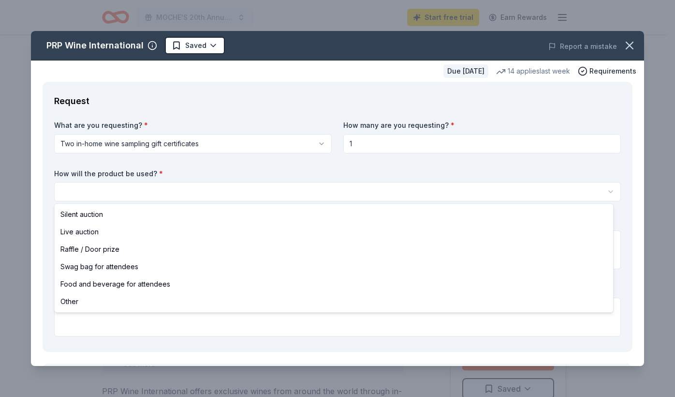
click at [602, 191] on html "MOCHE'S 20th Annual Best Practices Conference Start free trial Earn Rewards Due…" at bounding box center [337, 198] width 675 height 397
select select "raffleDoorPrize"
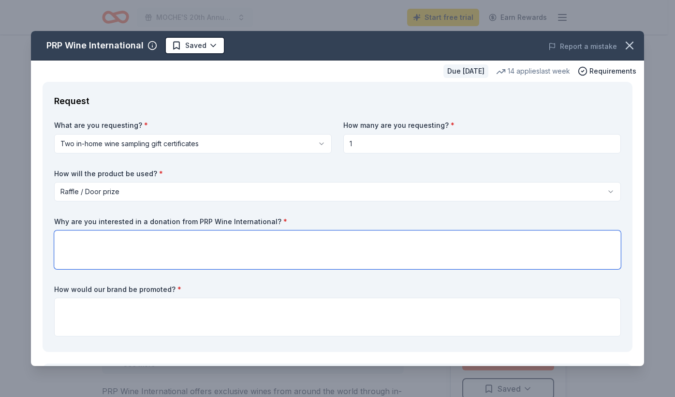
click at [344, 243] on textarea at bounding box center [337, 249] width 567 height 39
paste textarea "The MOCHE conference draws approximately 120 history and social studies teacher…"
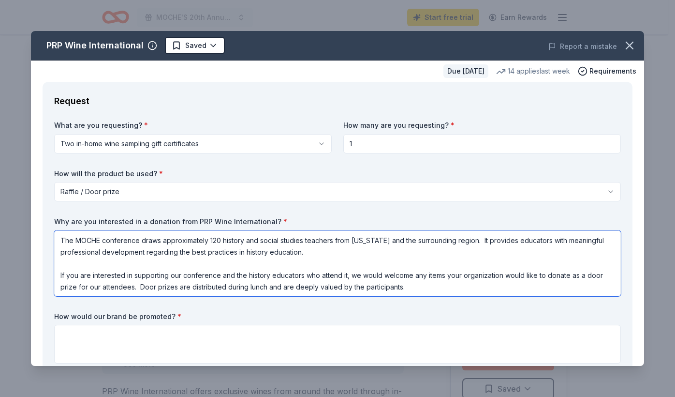
click at [137, 240] on textarea "The MOCHE conference draws approximately 120 history and social studies teacher…" at bounding box center [337, 263] width 567 height 66
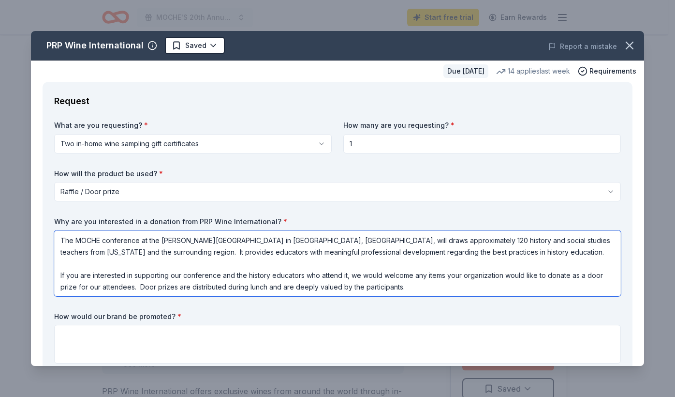
click at [314, 240] on textarea "The MOCHE conference at the Truman Library in Independence, MO, will draws appr…" at bounding box center [337, 263] width 567 height 66
click at [76, 241] on textarea "The MOCHE conference at the Truman Library in Independence, MO, will draw appro…" at bounding box center [337, 263] width 567 height 66
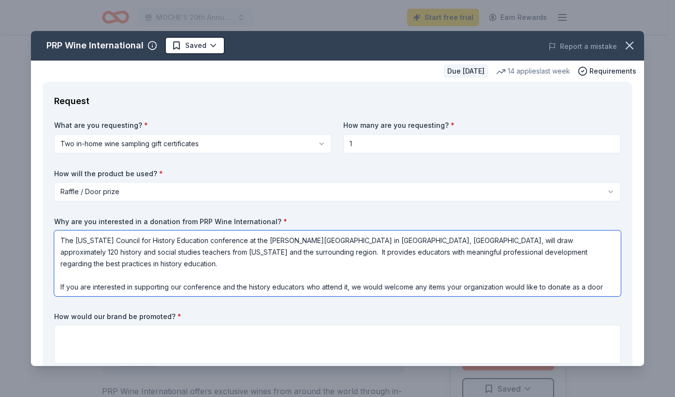
scroll to position [1, 0]
click at [347, 281] on textarea "The Missouri Council for History Education conference at the Truman Library in …" at bounding box center [337, 263] width 567 height 66
click at [441, 278] on textarea "The Missouri Council for History Education conference at the Truman Library in …" at bounding box center [337, 263] width 567 height 66
click at [425, 289] on textarea "The Missouri Council for History Education conference at the Truman Library in …" at bounding box center [337, 263] width 567 height 66
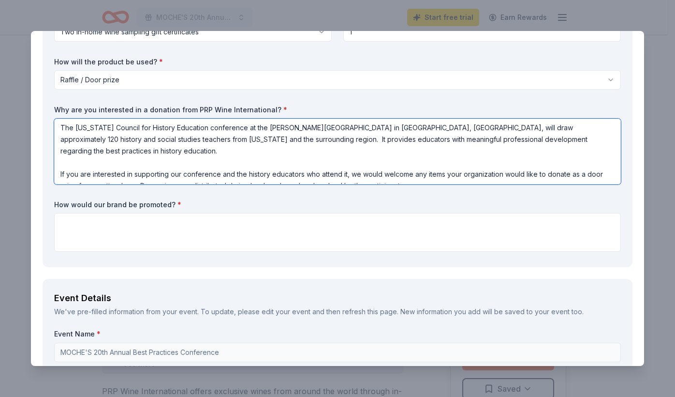
scroll to position [127, 0]
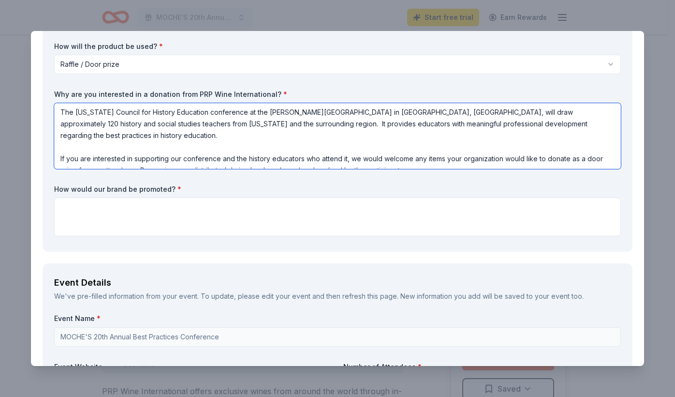
type textarea "The Missouri Council for History Education conference at the Truman Library in …"
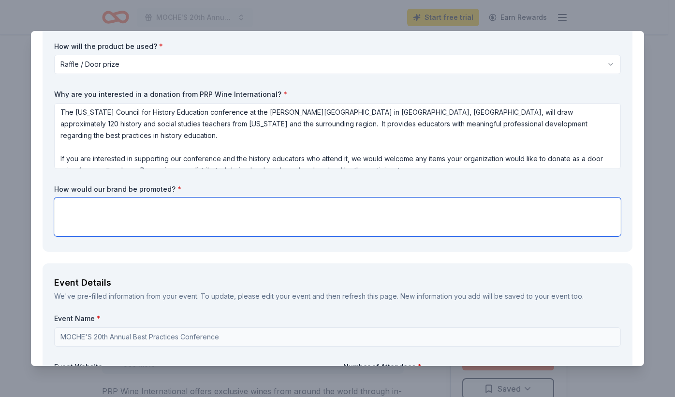
click at [244, 216] on textarea at bounding box center [337, 216] width 567 height 39
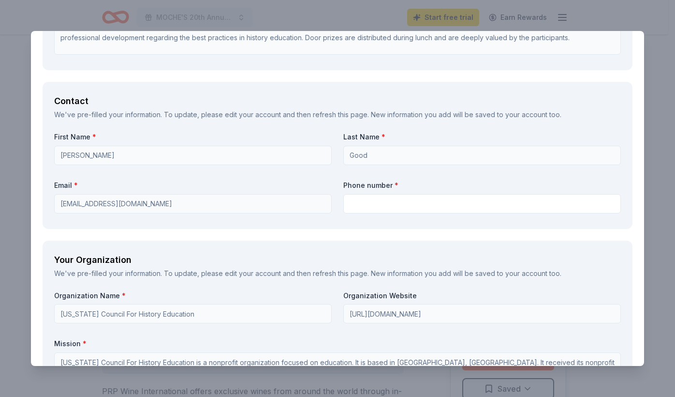
scroll to position [671, 0]
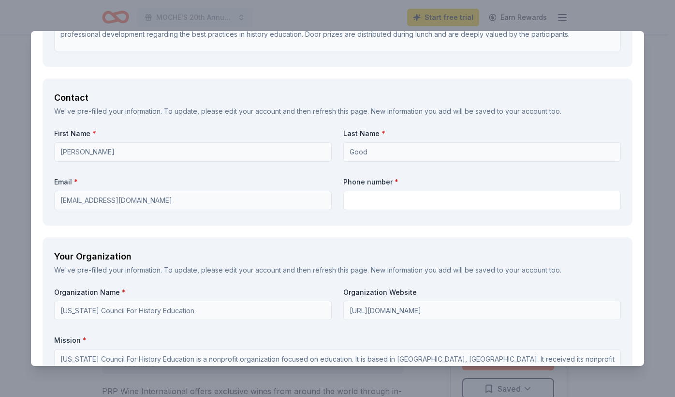
type textarea "Your brand and donation will be promoted both verbally and on a large banner/po…"
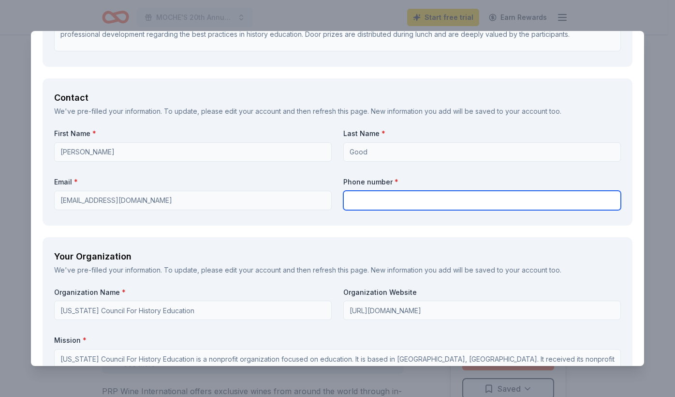
click at [366, 199] on input "text" at bounding box center [482, 200] width 278 height 19
type input "314-920-6439"
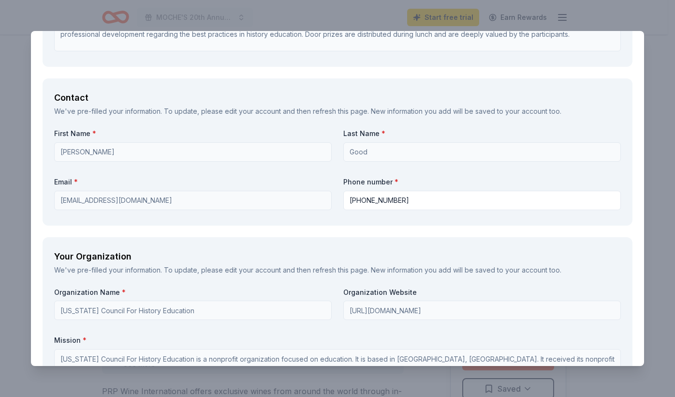
click at [364, 244] on div "Your Organization We've pre-filled your information. To update, please edit you…" at bounding box center [338, 380] width 590 height 286
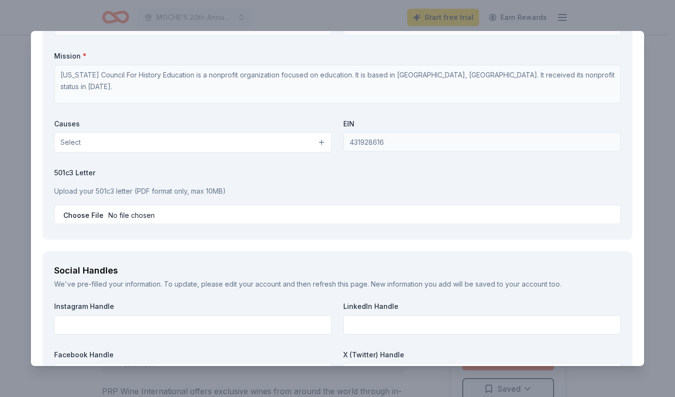
scroll to position [972, 0]
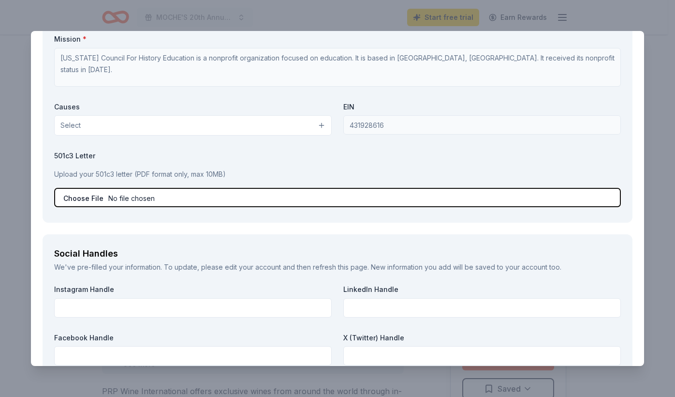
click at [115, 198] on input "file" at bounding box center [337, 197] width 567 height 19
type input "C:\fakepath\MOCHE IRS Non-Profit Letter.pdf"
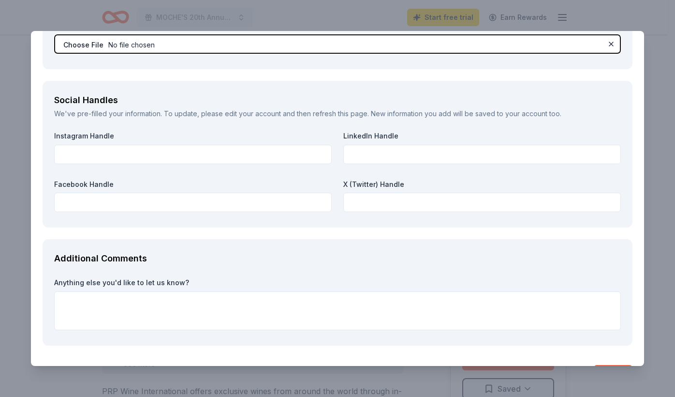
scroll to position [1123, 0]
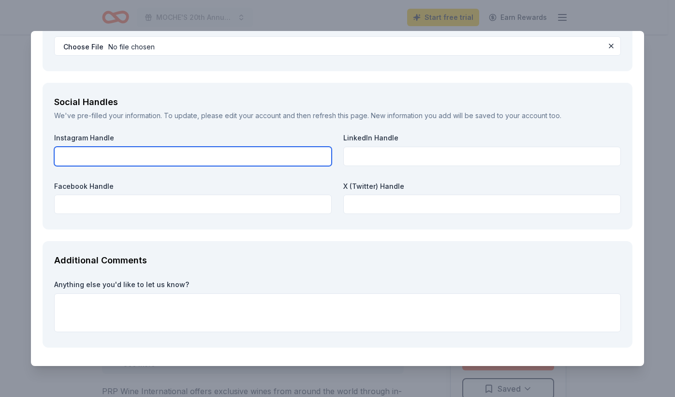
click at [106, 159] on input "text" at bounding box center [193, 156] width 278 height 19
type input "insagram.com/MOHistoryEd"
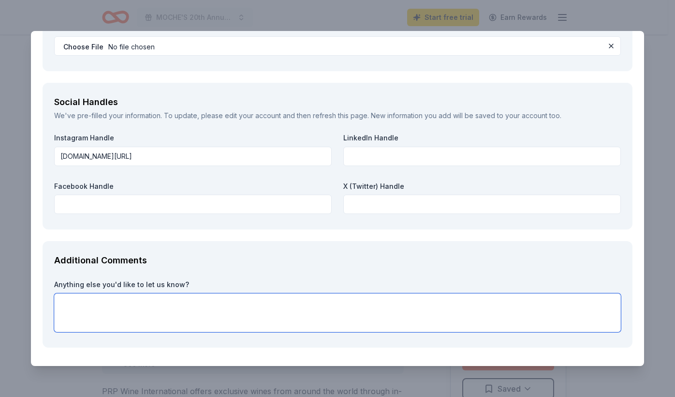
click at [313, 306] on textarea at bounding box center [337, 312] width 567 height 39
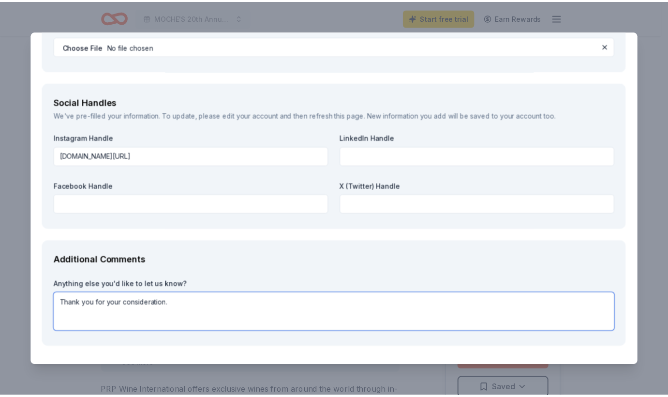
scroll to position [1155, 0]
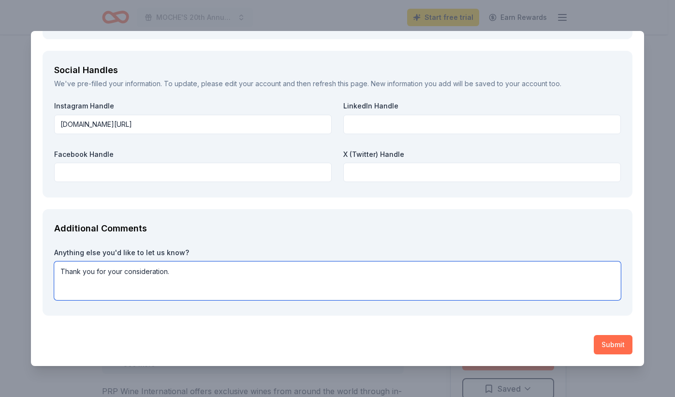
type textarea "Thank you for your consideration."
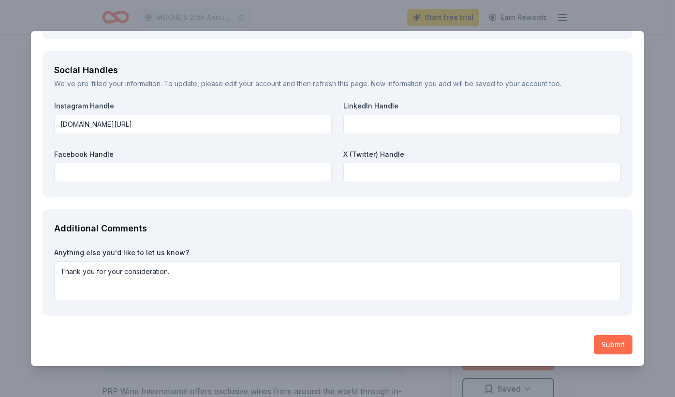
click at [603, 346] on button "Submit" at bounding box center [613, 344] width 39 height 19
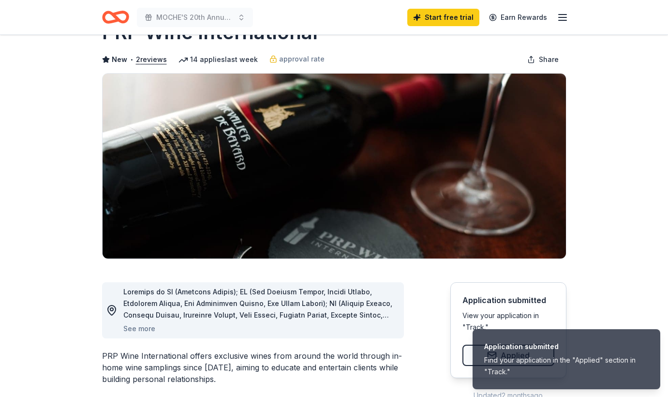
scroll to position [7, 0]
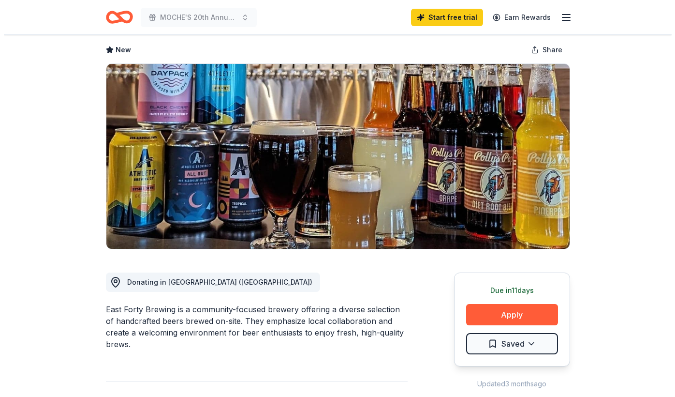
scroll to position [43, 0]
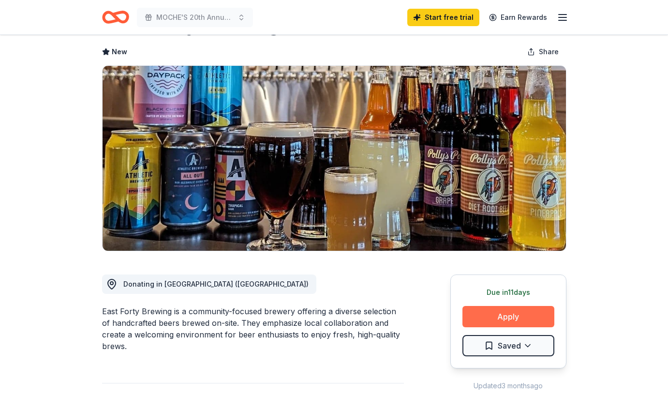
click at [494, 314] on button "Apply" at bounding box center [508, 316] width 92 height 21
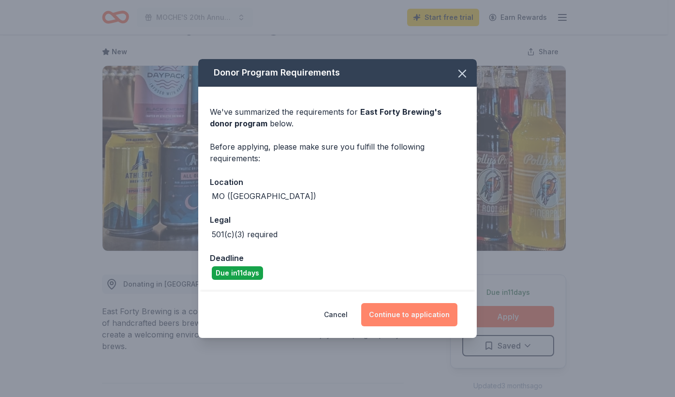
click at [421, 313] on button "Continue to application" at bounding box center [409, 314] width 96 height 23
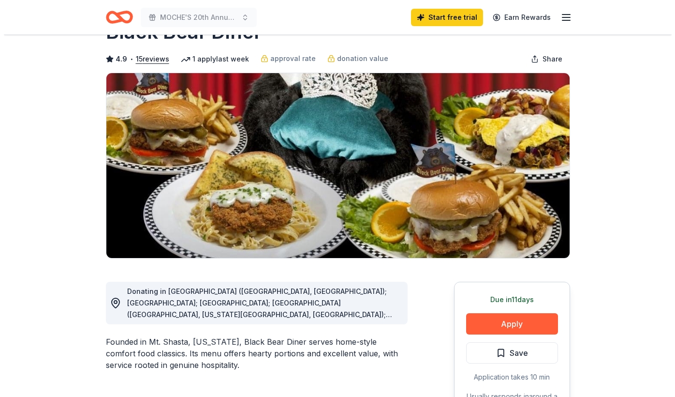
scroll to position [74, 0]
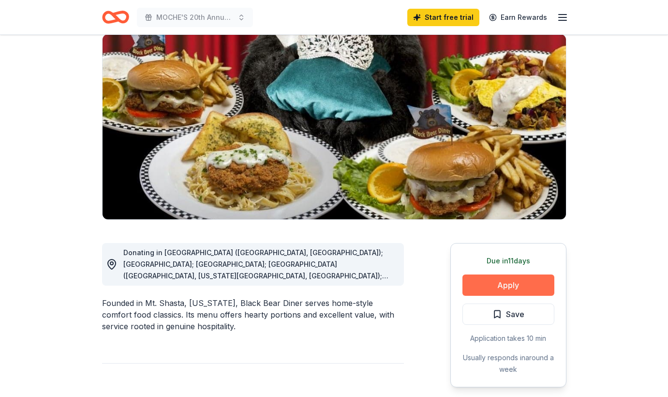
click at [511, 282] on button "Apply" at bounding box center [508, 284] width 92 height 21
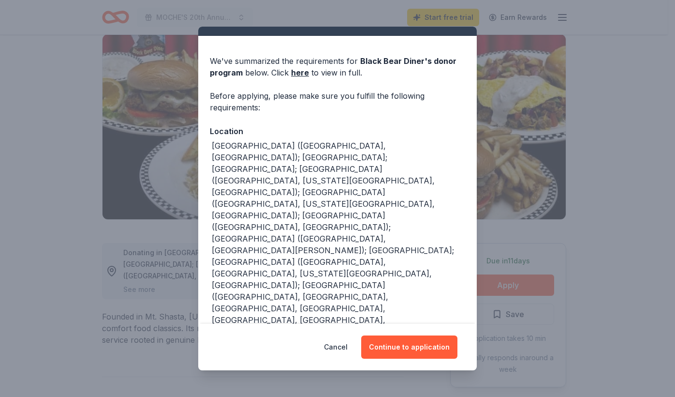
scroll to position [17, 0]
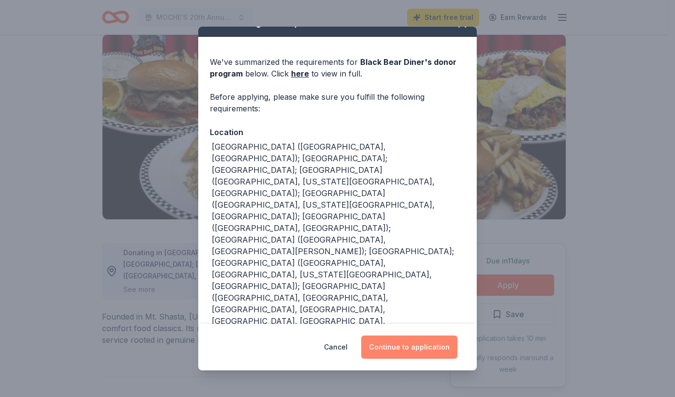
click at [400, 348] on button "Continue to application" at bounding box center [409, 346] width 96 height 23
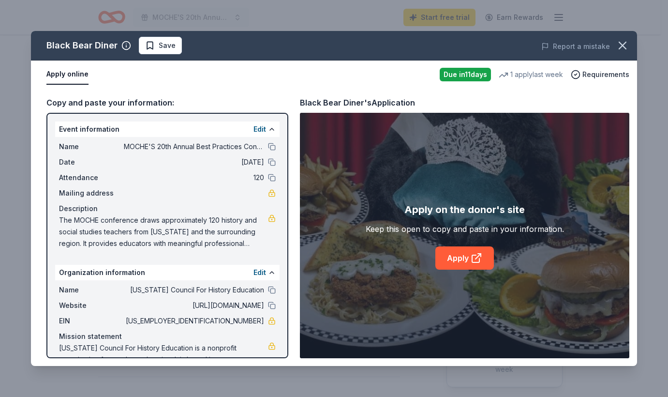
click at [400, 349] on div "Apply on the donor's site Keep this open to copy and paste in your information.…" at bounding box center [464, 235] width 329 height 245
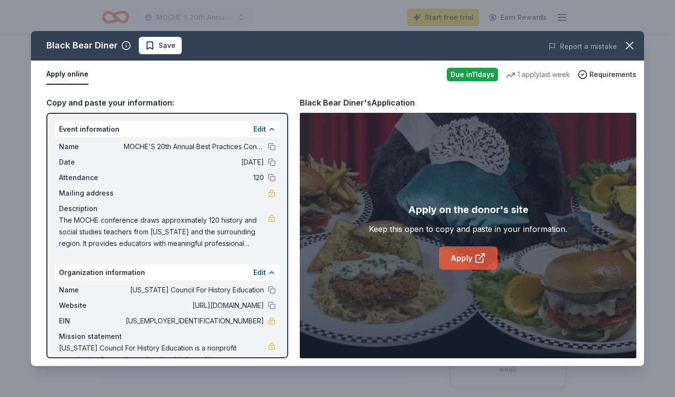
click at [470, 259] on link "Apply" at bounding box center [468, 257] width 59 height 23
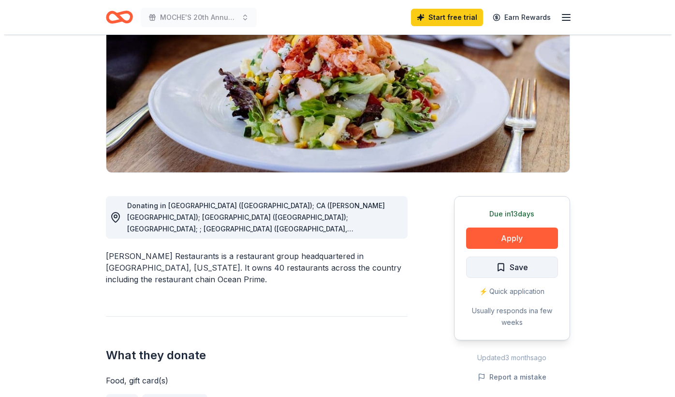
scroll to position [121, 0]
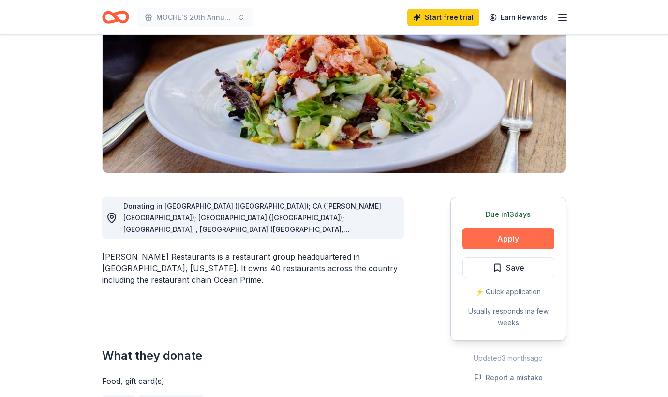
click at [483, 240] on button "Apply" at bounding box center [508, 238] width 92 height 21
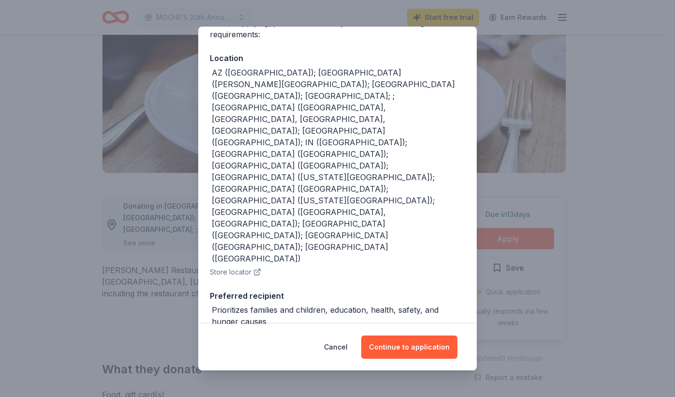
scroll to position [133, 0]
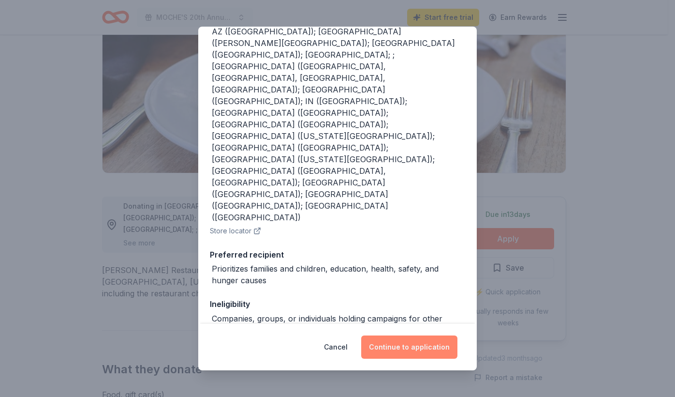
click at [425, 344] on button "Continue to application" at bounding box center [409, 346] width 96 height 23
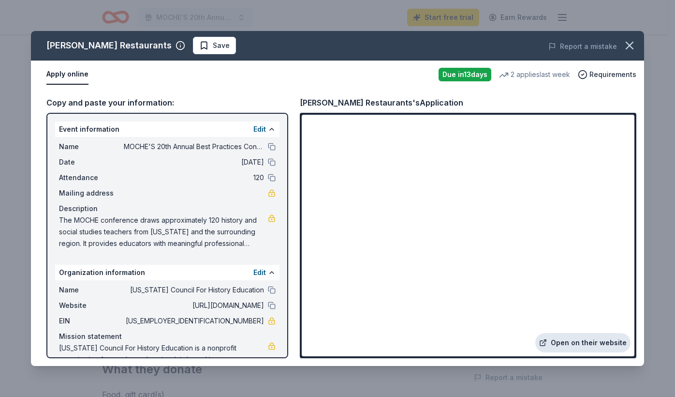
click at [587, 343] on link "Open on their website" at bounding box center [582, 342] width 95 height 19
click at [218, 46] on span "Save" at bounding box center [221, 46] width 17 height 12
click at [219, 46] on html "MOCHE'S 20th Annual Best Practices Conference Start free trial Earn Rewards Due…" at bounding box center [337, 77] width 675 height 397
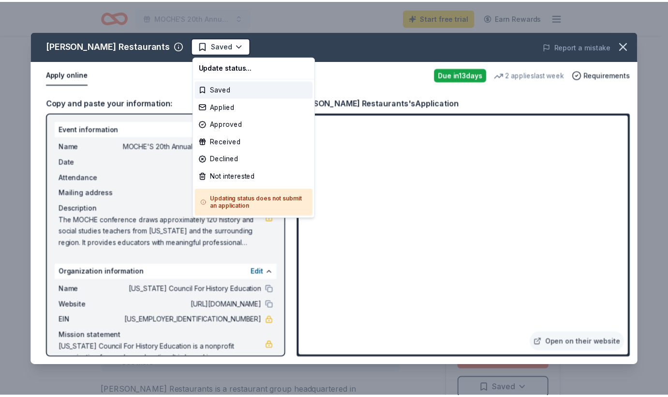
scroll to position [0, 0]
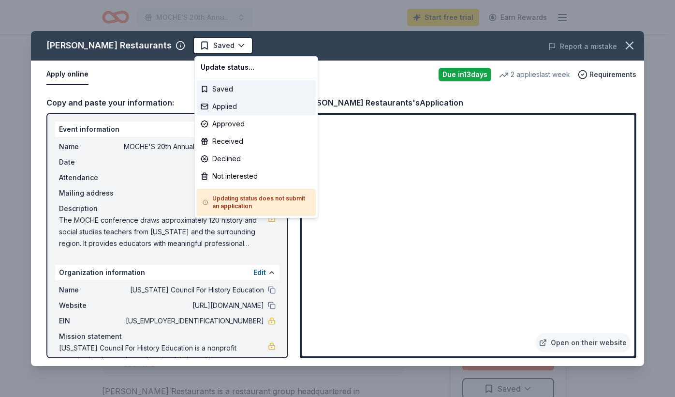
click at [228, 112] on div "Applied" at bounding box center [256, 106] width 119 height 17
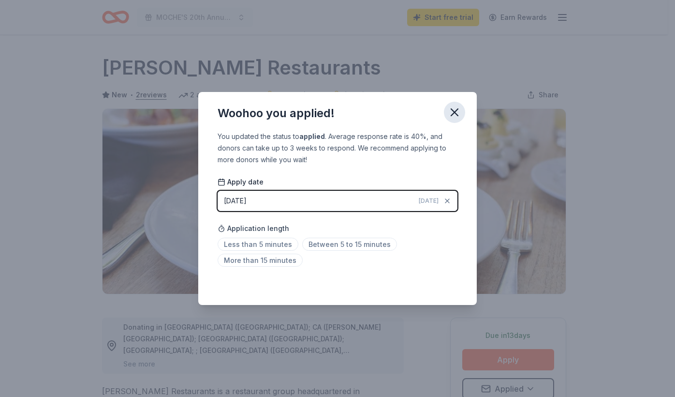
click at [451, 110] on icon "button" at bounding box center [455, 112] width 14 height 14
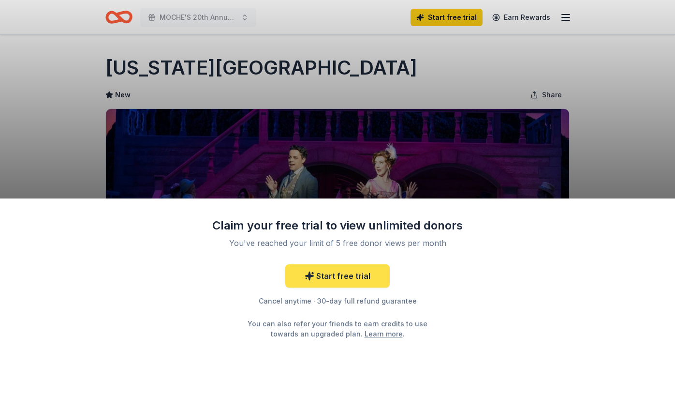
click at [356, 277] on link "Start free trial" at bounding box center [337, 275] width 104 height 23
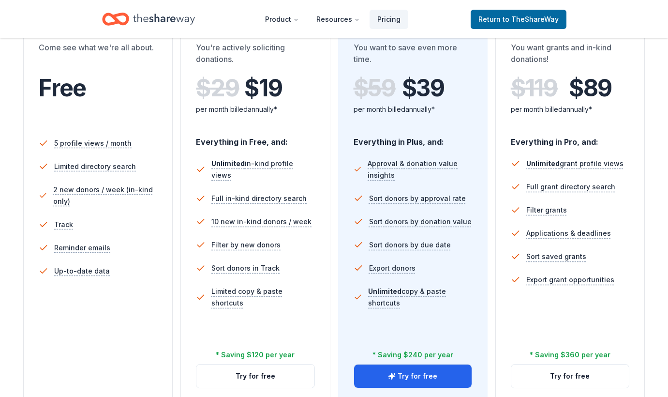
scroll to position [200, 0]
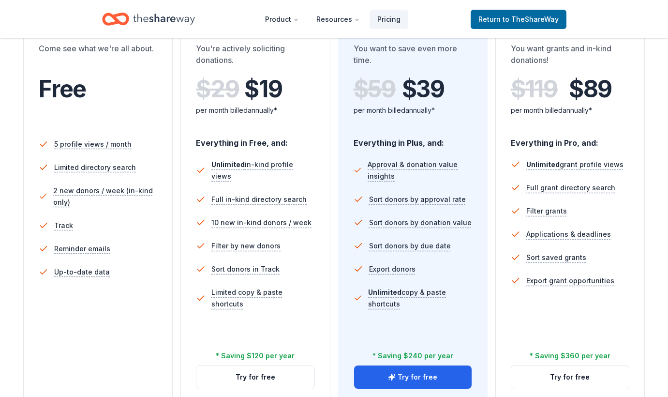
click at [149, 255] on li "Reminder emails" at bounding box center [98, 248] width 118 height 23
click at [512, 16] on span "to TheShareWay" at bounding box center [530, 19] width 56 height 8
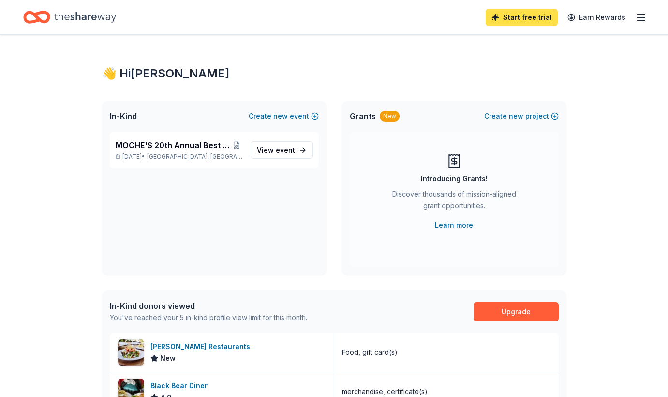
click at [532, 19] on link "Start free trial" at bounding box center [522, 17] width 72 height 17
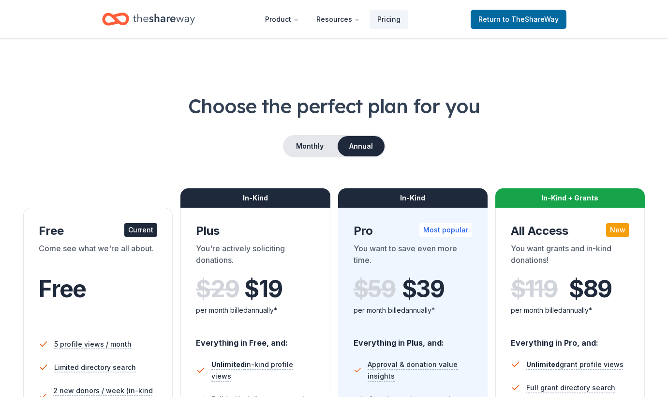
click at [75, 289] on span "Free" at bounding box center [62, 288] width 47 height 29
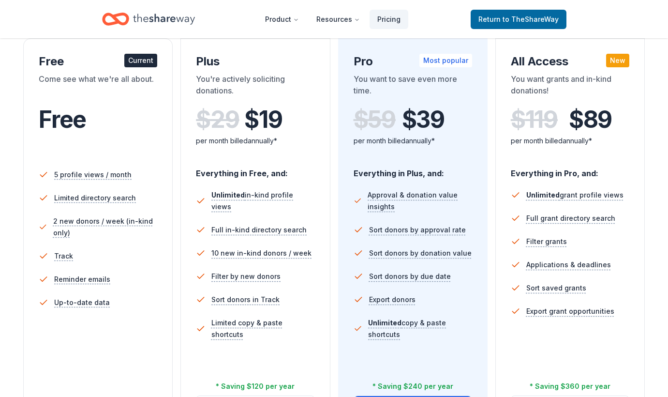
scroll to position [104, 0]
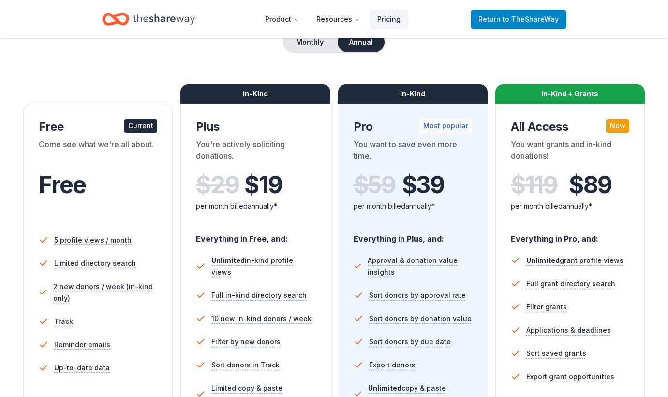
click at [514, 16] on span "to TheShareWay" at bounding box center [530, 19] width 56 height 8
